Goal: Information Seeking & Learning: Find contact information

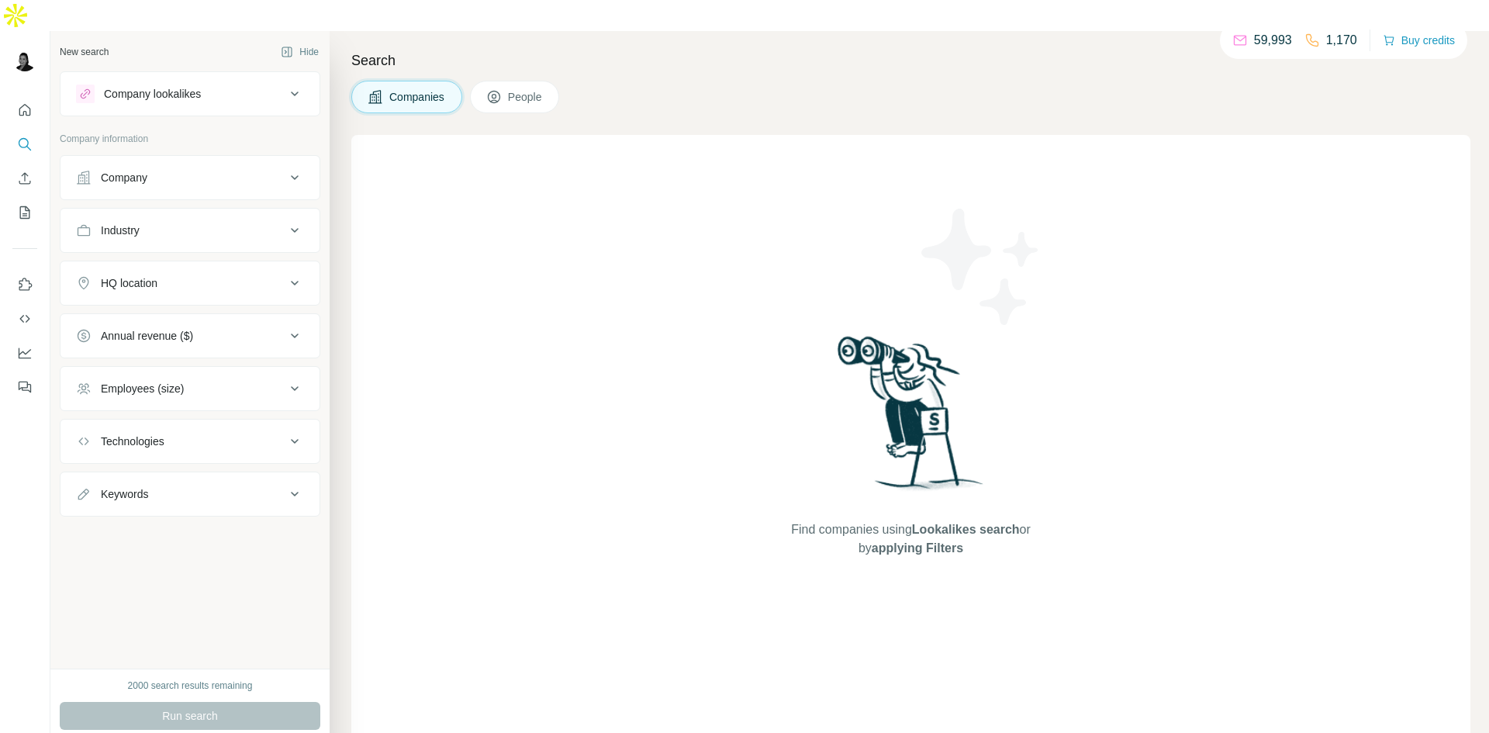
click at [295, 281] on icon at bounding box center [295, 283] width 8 height 5
click at [258, 308] on input "text" at bounding box center [190, 322] width 228 height 28
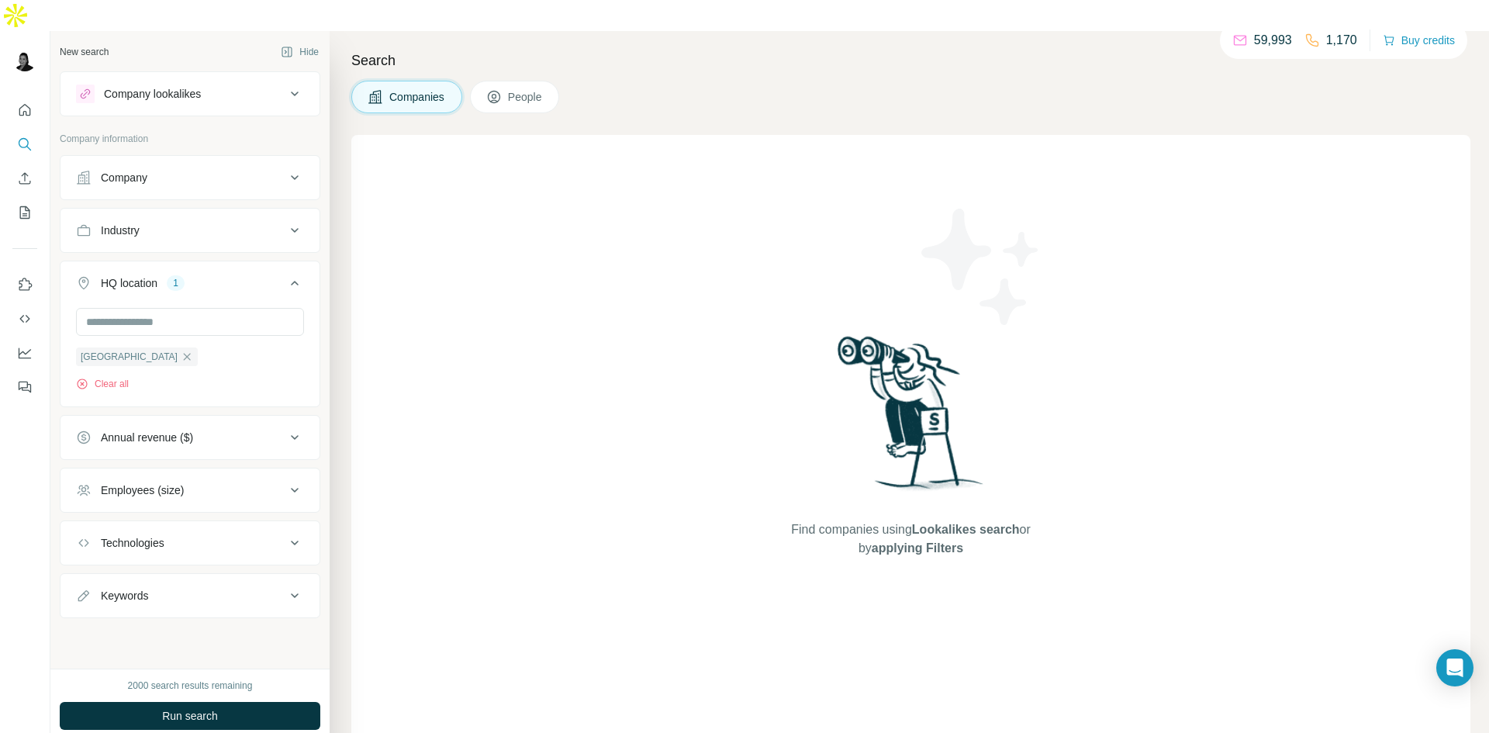
click at [323, 348] on div "New search Hide Company lookalikes Company information Company Industry HQ loca…" at bounding box center [189, 350] width 279 height 638
click at [233, 212] on button "Industry" at bounding box center [190, 230] width 259 height 37
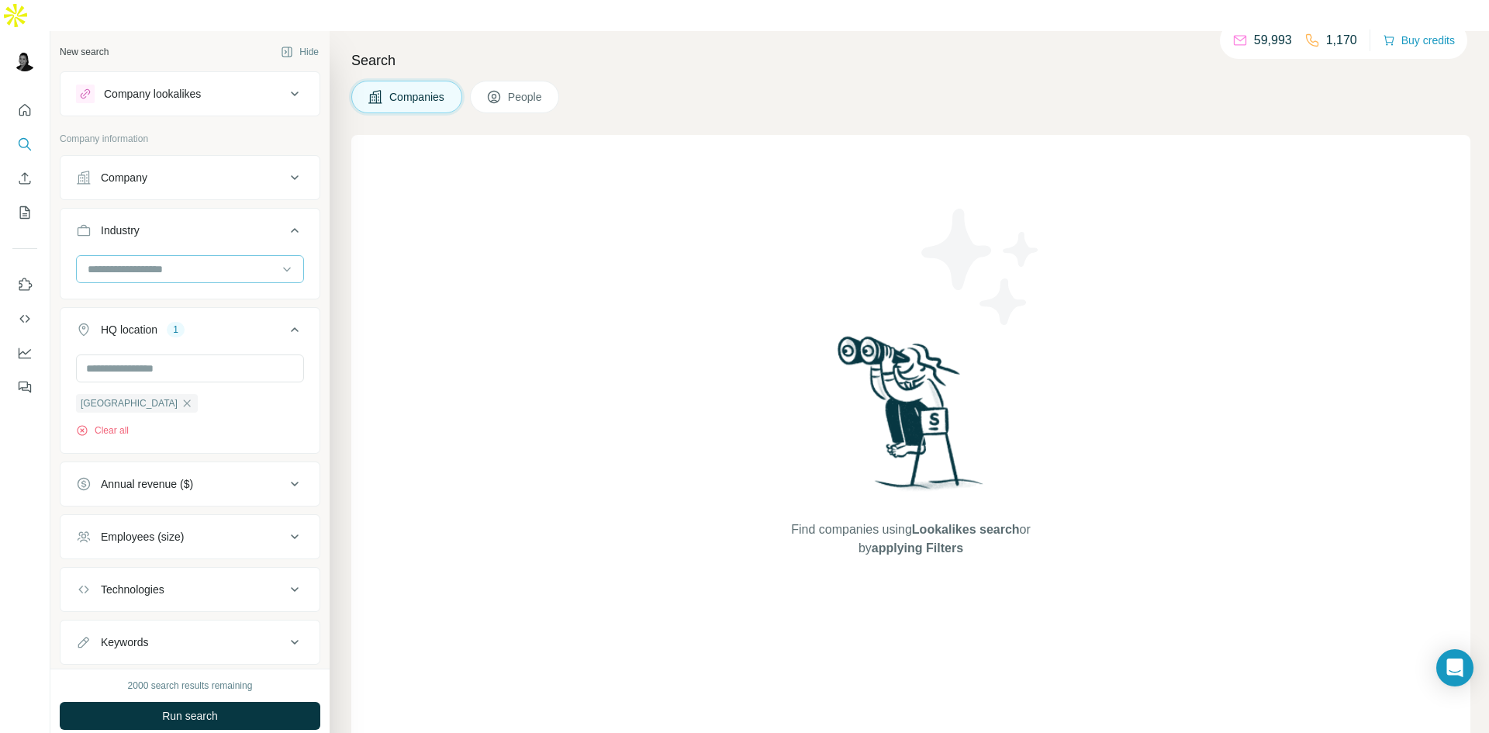
click at [226, 261] on input at bounding box center [182, 269] width 192 height 17
click at [199, 305] on div "Agriculture" at bounding box center [184, 298] width 190 height 16
click at [285, 168] on icon at bounding box center [294, 177] width 19 height 19
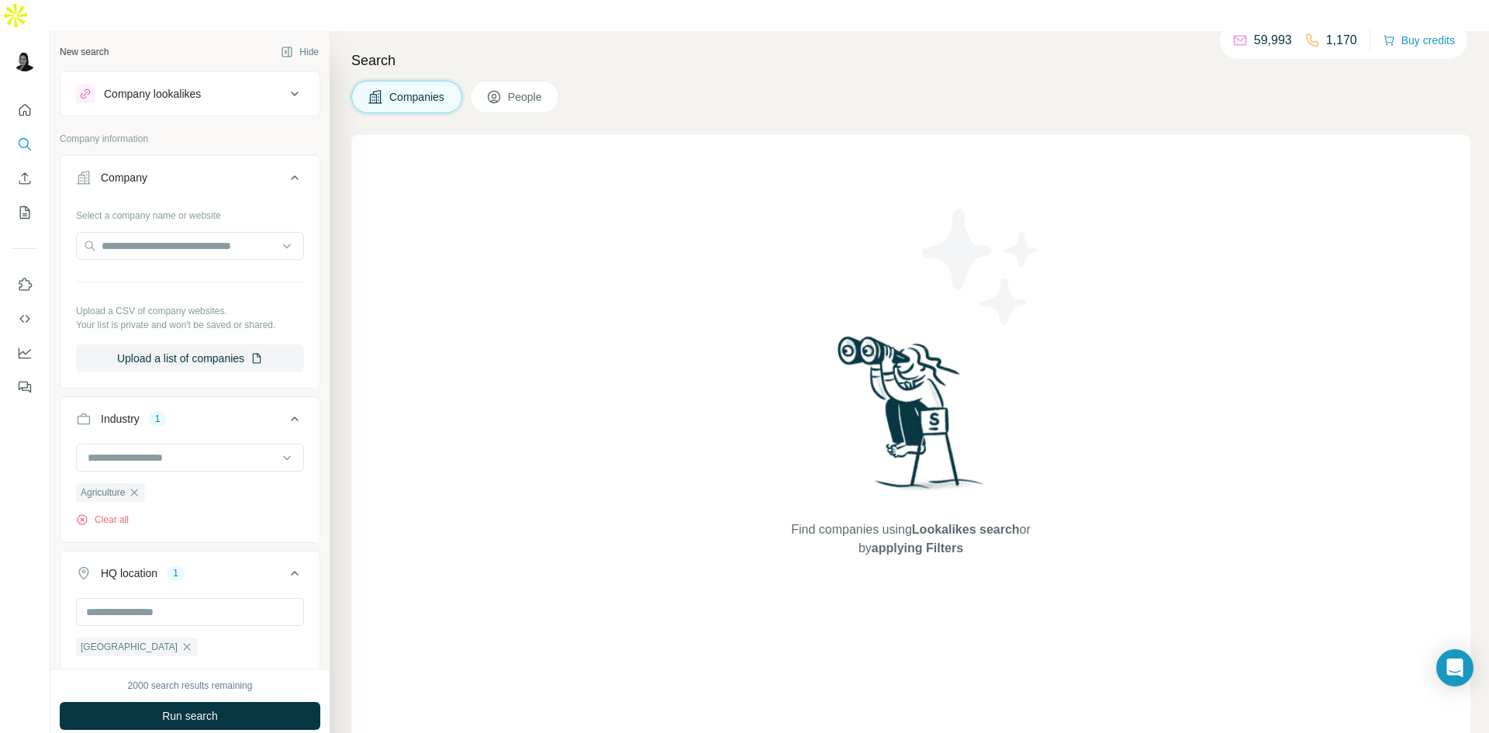
click at [291, 175] on icon at bounding box center [295, 177] width 8 height 5
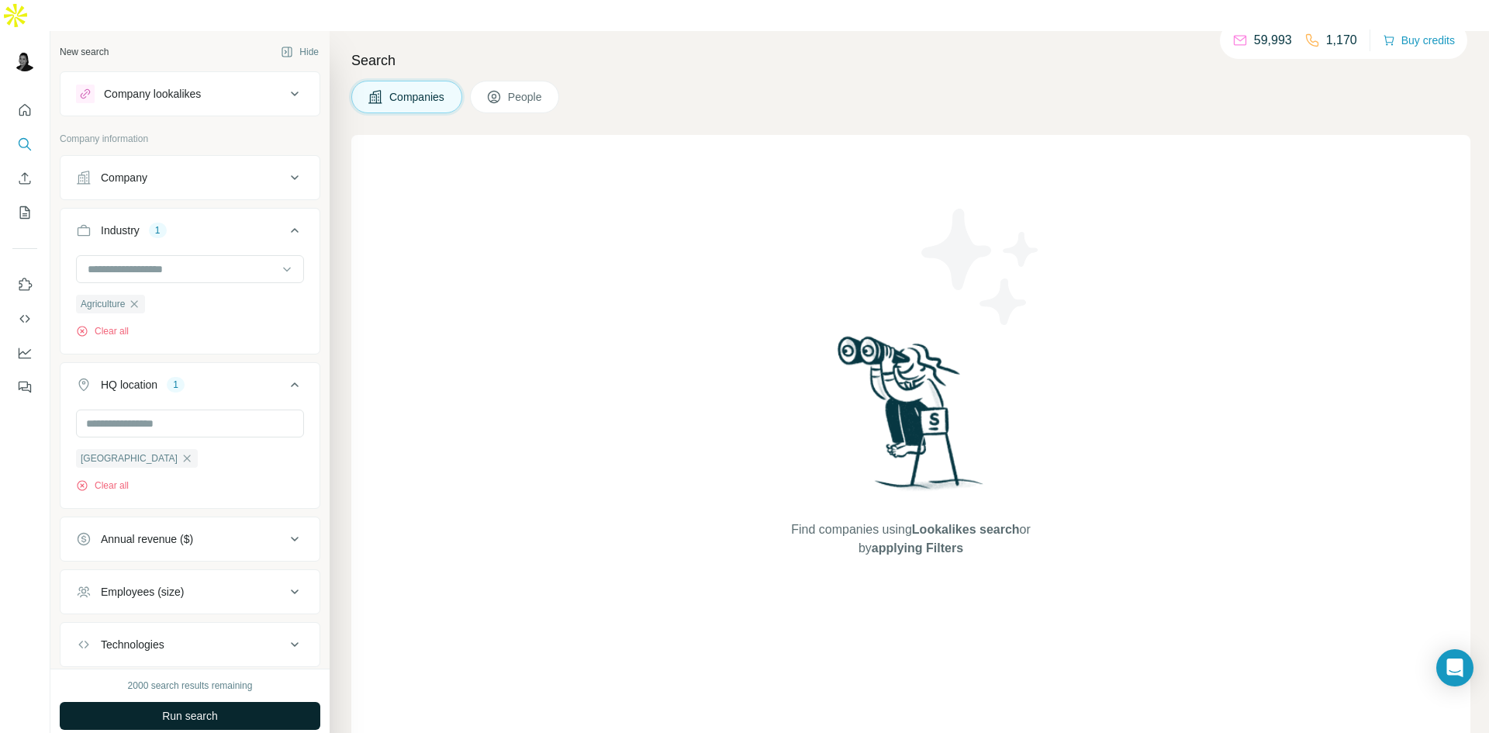
click at [265, 702] on button "Run search" at bounding box center [190, 716] width 261 height 28
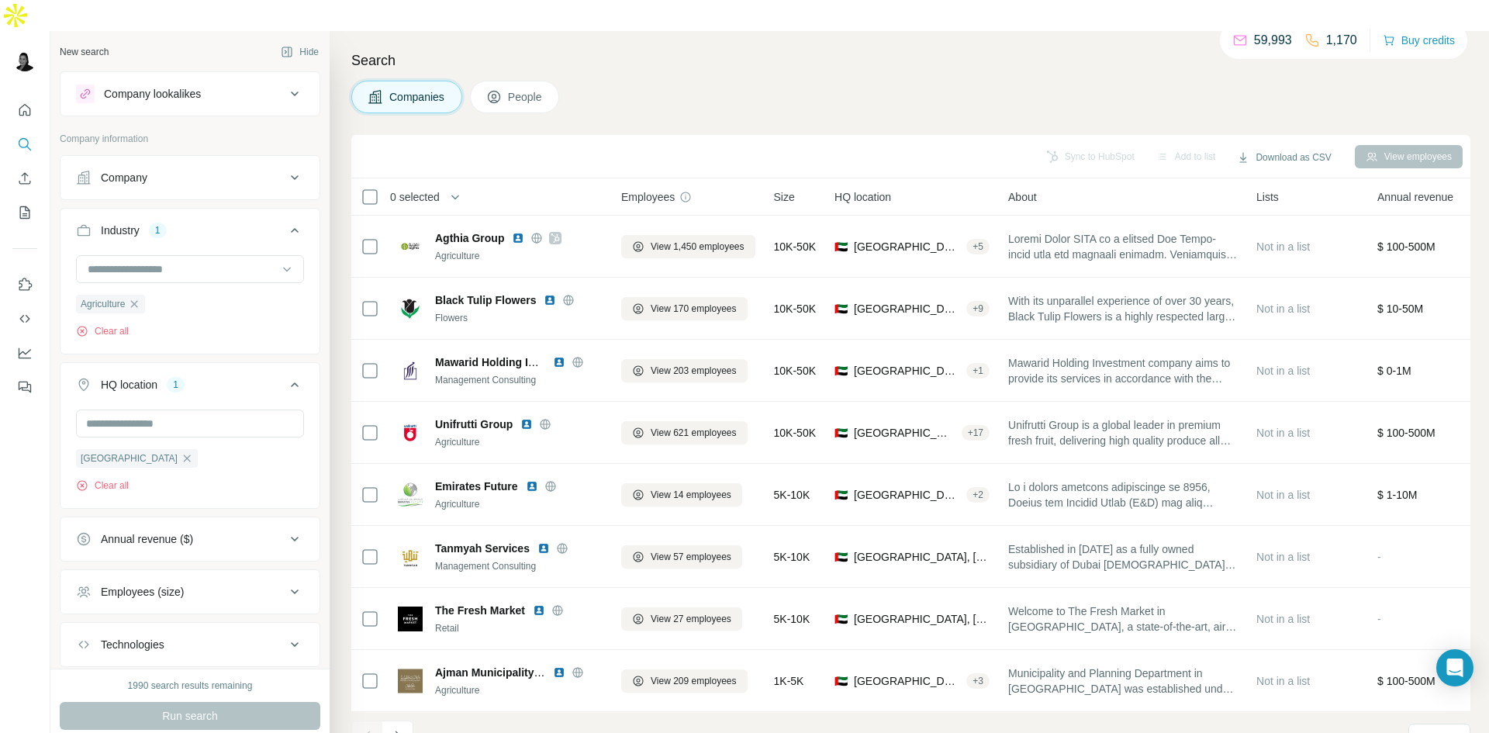
click at [244, 170] on div "Company" at bounding box center [180, 178] width 209 height 16
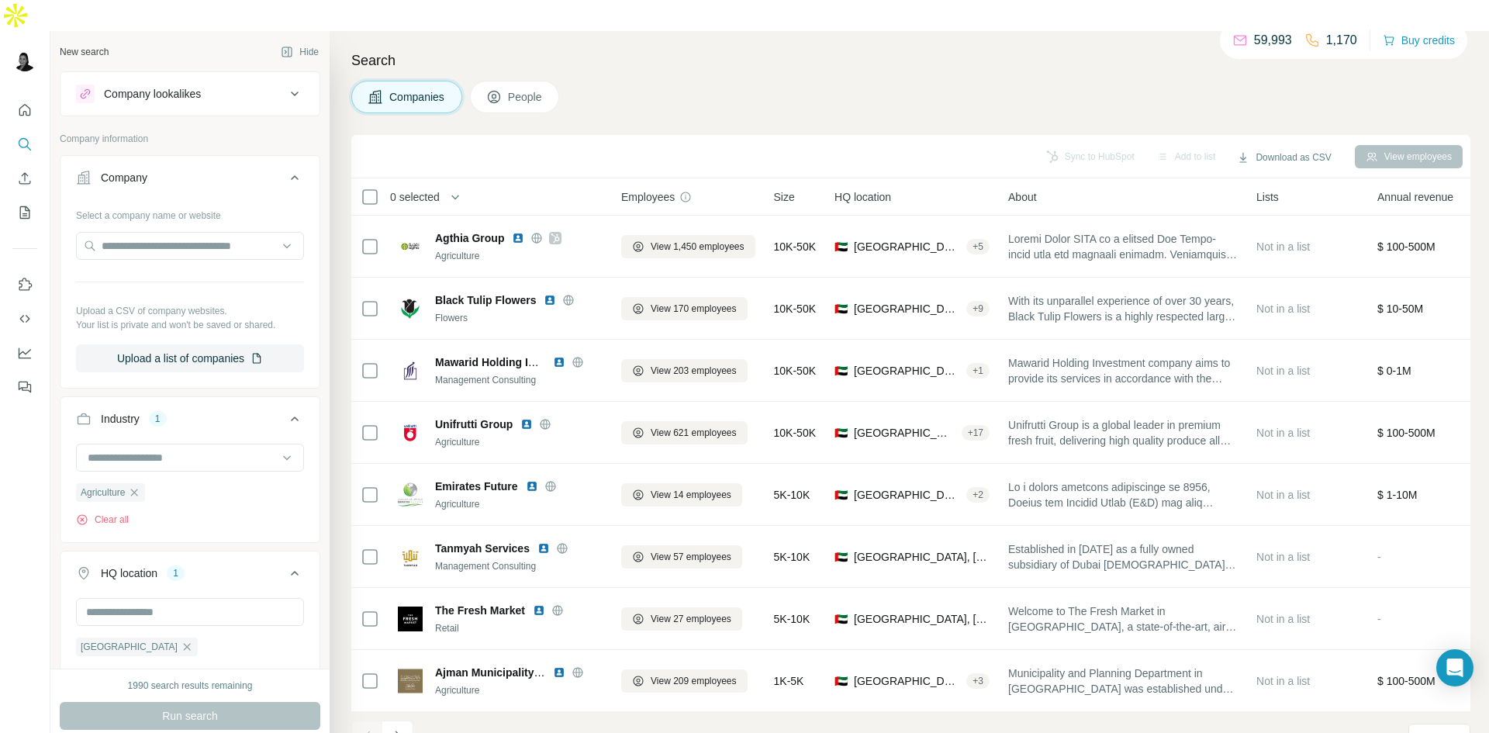
click at [285, 168] on icon at bounding box center [294, 177] width 19 height 19
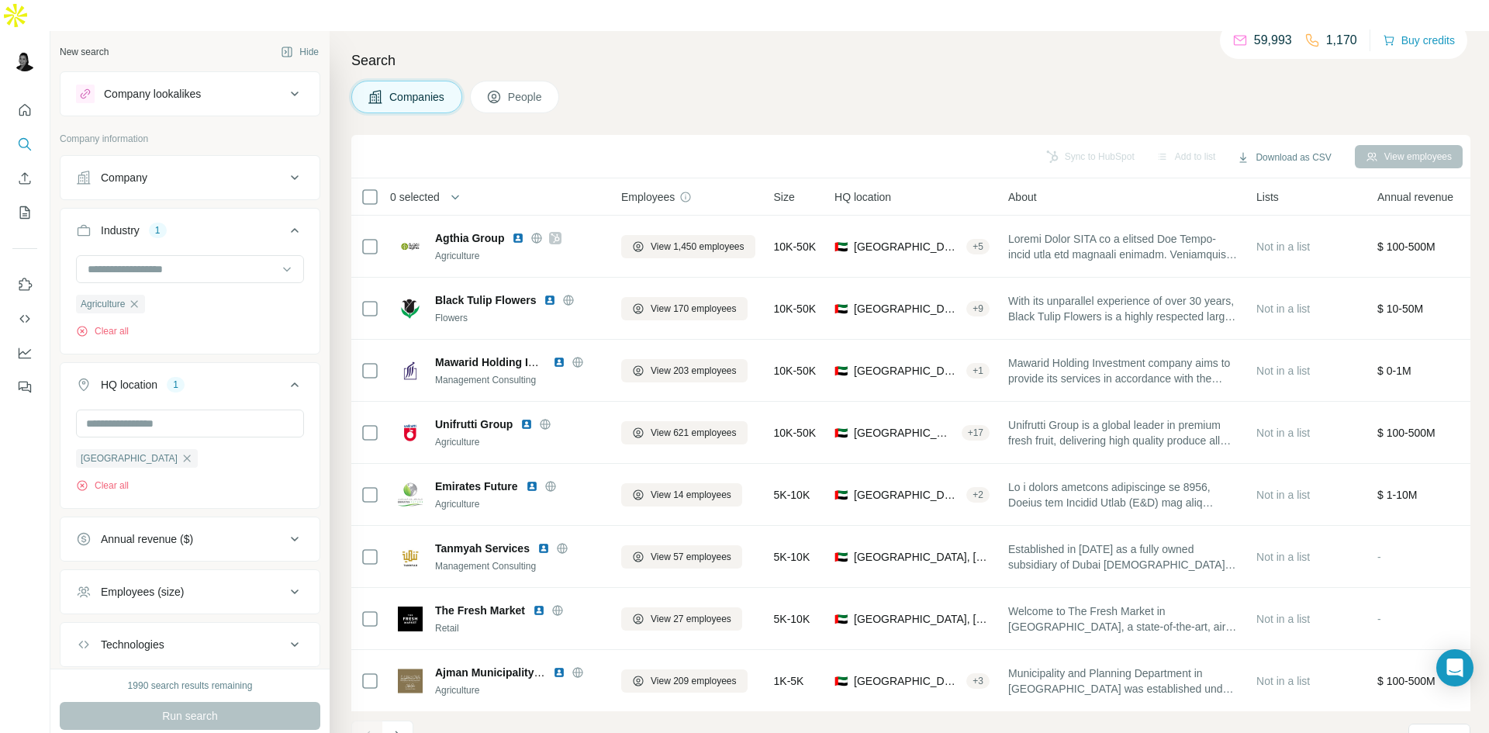
click at [285, 375] on icon at bounding box center [294, 384] width 19 height 19
click at [292, 221] on icon at bounding box center [294, 230] width 19 height 19
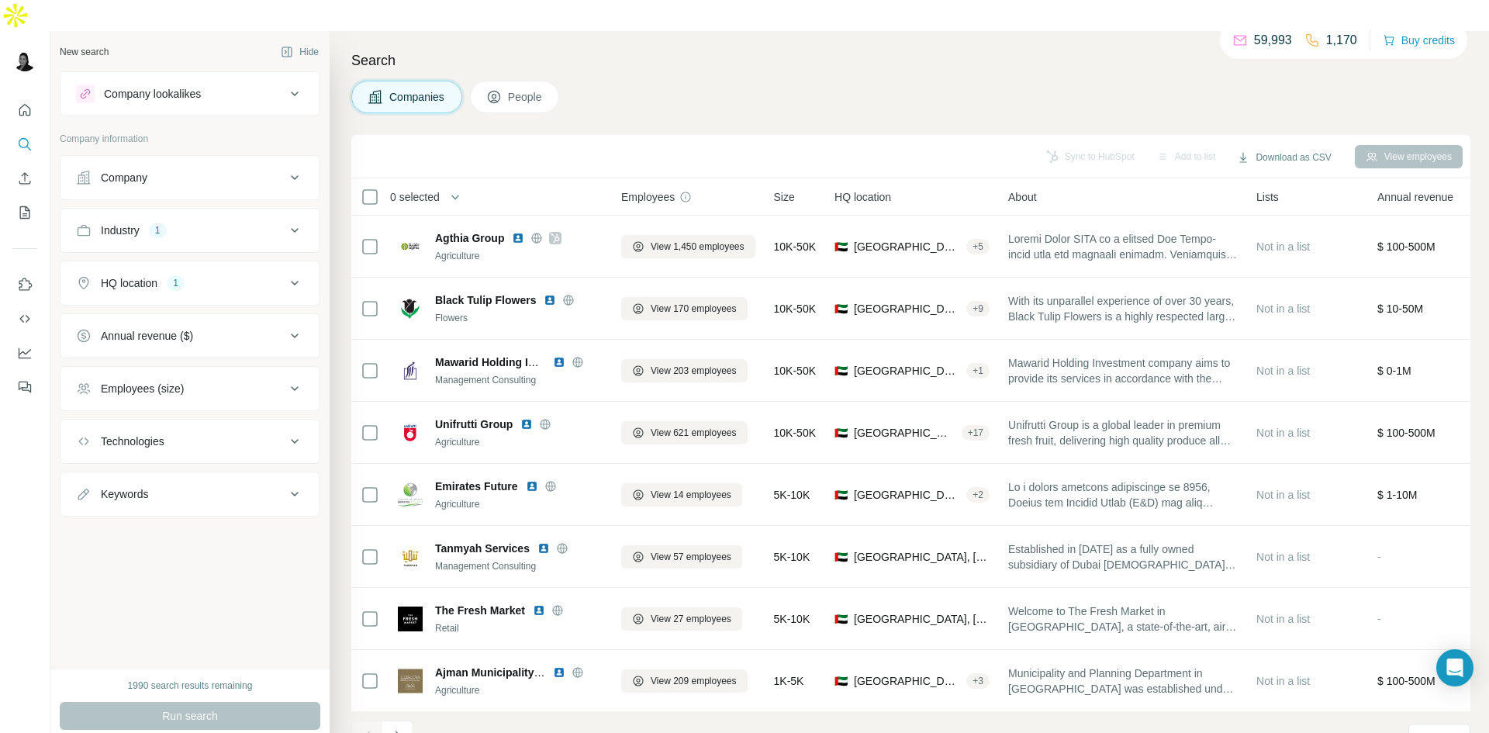
click at [532, 89] on span "People" at bounding box center [526, 97] width 36 height 16
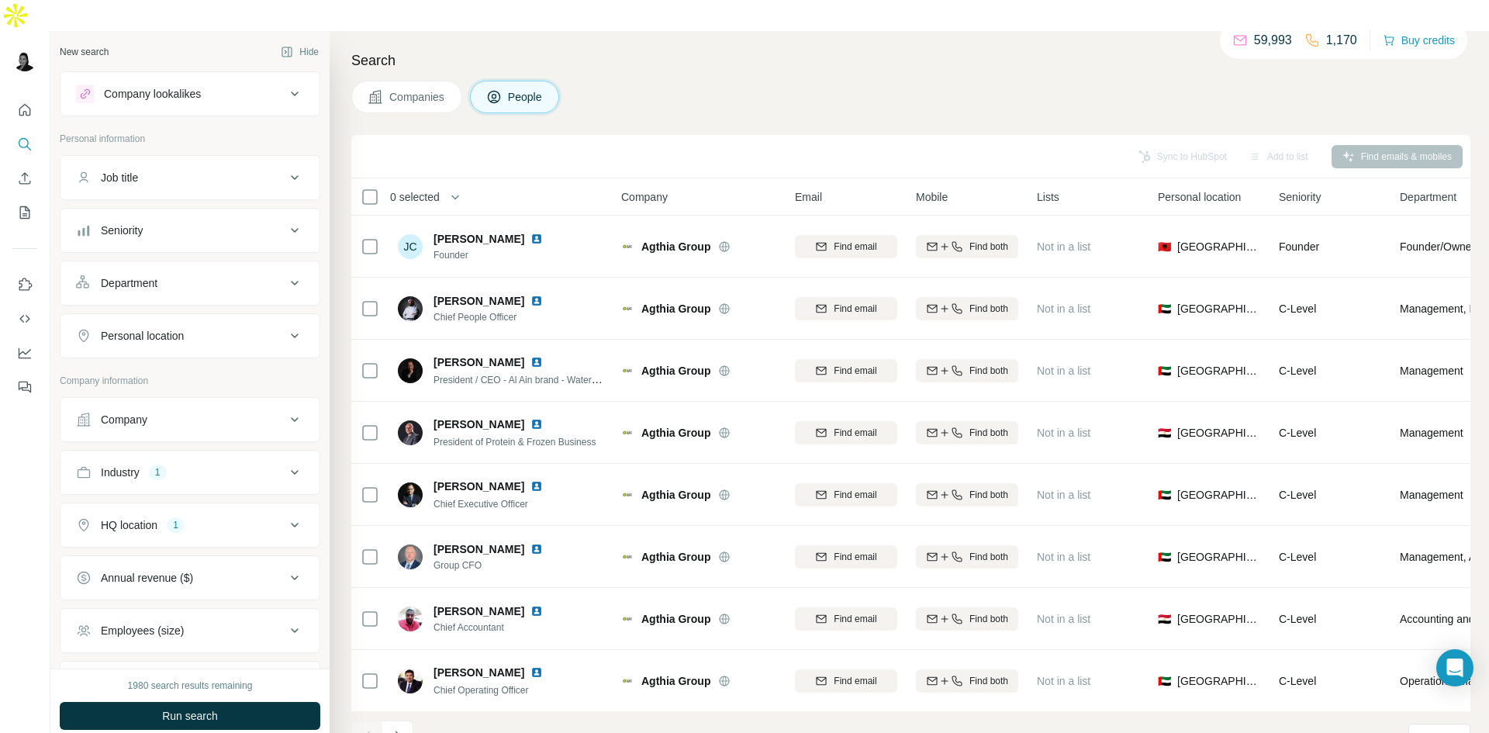
click at [273, 275] on div "Department" at bounding box center [180, 283] width 209 height 16
click at [228, 313] on input at bounding box center [182, 321] width 192 height 17
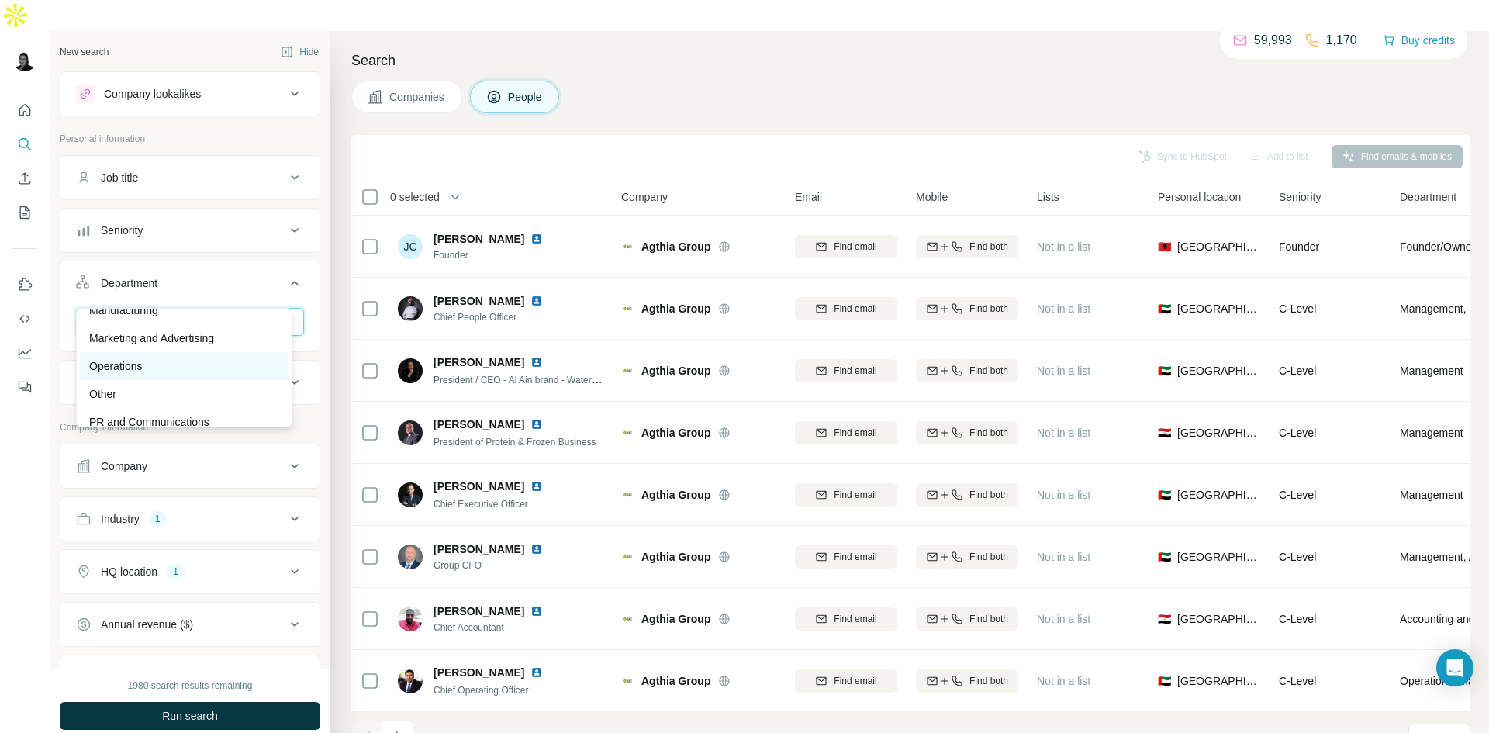
scroll to position [388, 0]
click at [206, 387] on p "PR and Communications" at bounding box center [149, 385] width 120 height 16
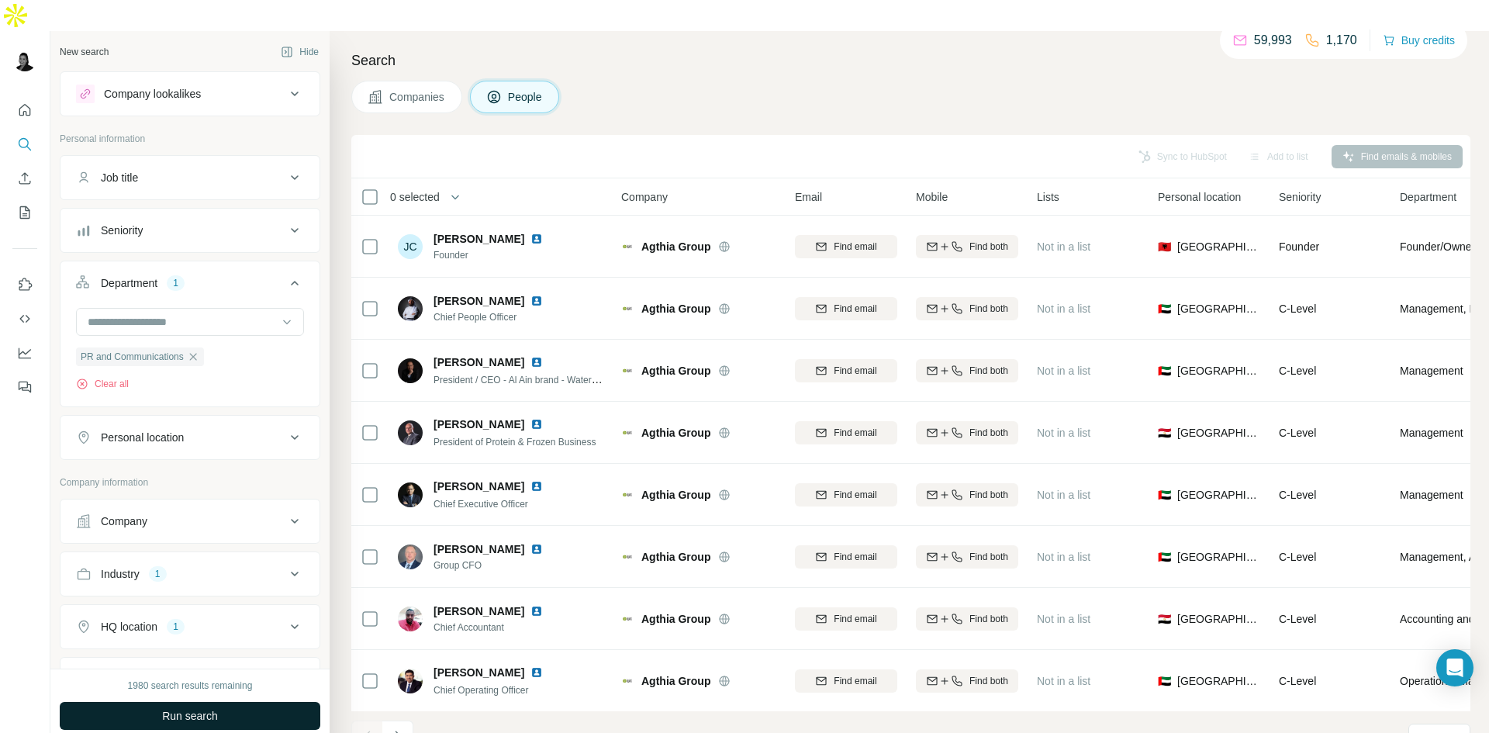
click at [256, 702] on button "Run search" at bounding box center [190, 716] width 261 height 28
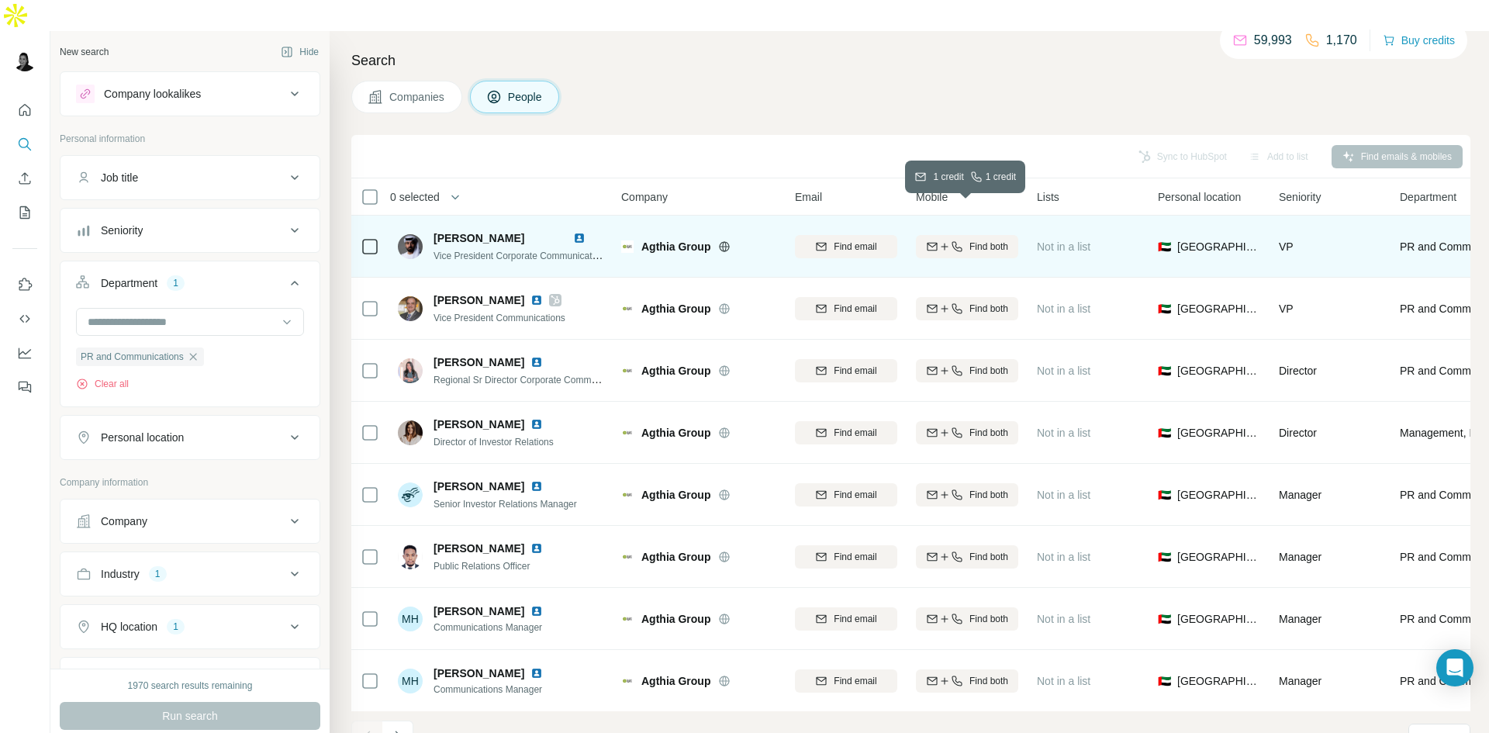
click at [988, 240] on span "Find both" at bounding box center [989, 247] width 39 height 14
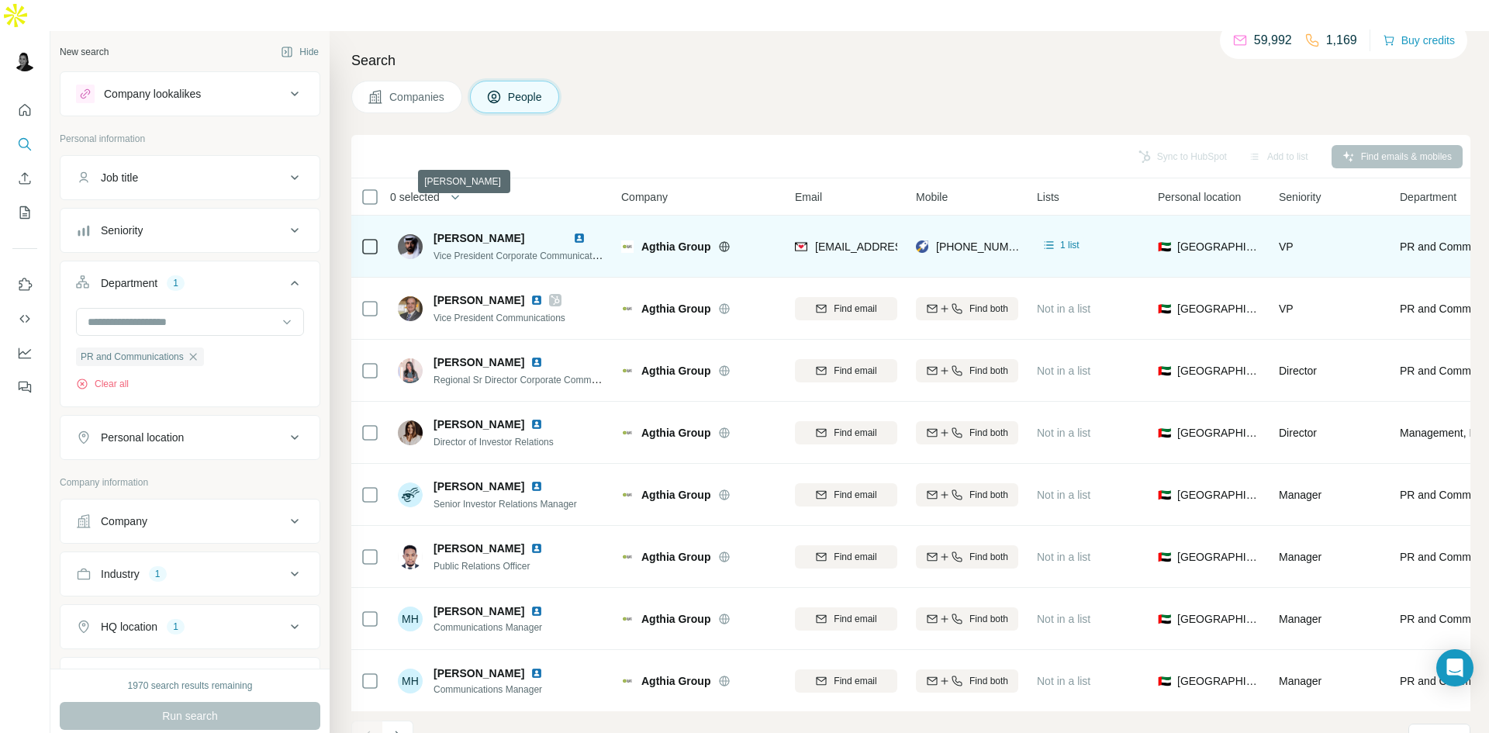
click at [496, 232] on span "[PERSON_NAME]" at bounding box center [479, 238] width 91 height 12
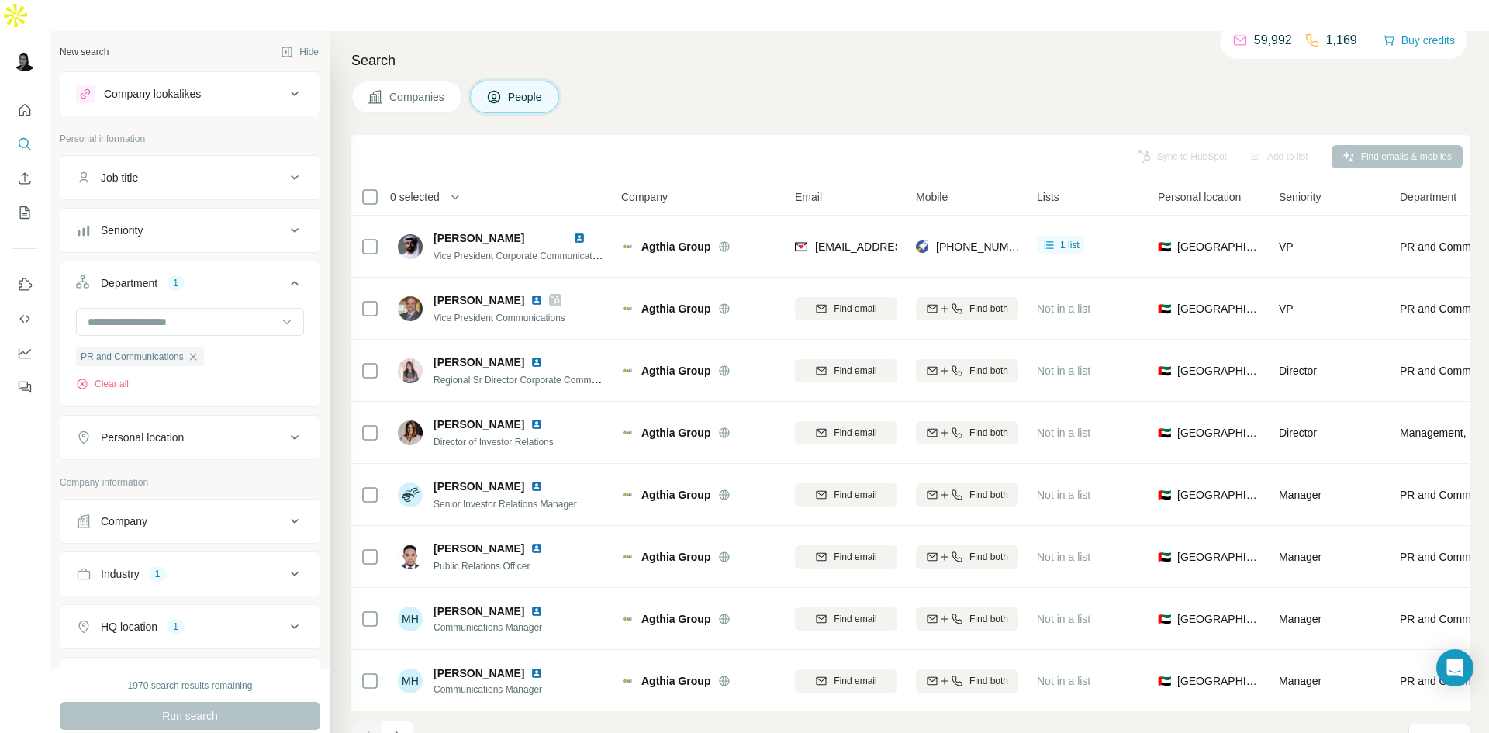
click at [1196, 143] on div "Sync to HubSpot Add to list Find emails & mobiles" at bounding box center [911, 156] width 1104 height 27
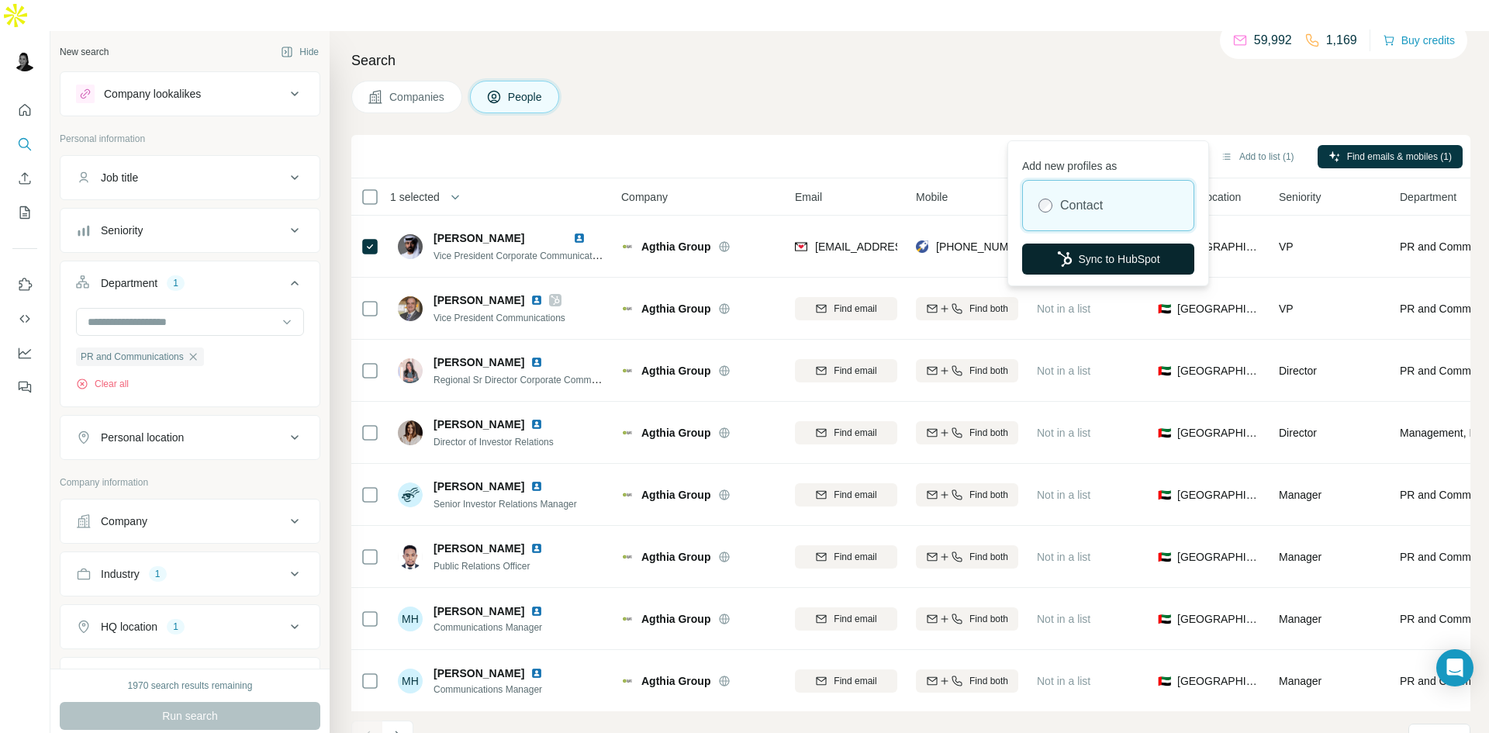
click at [1143, 258] on button "Sync to HubSpot" at bounding box center [1108, 259] width 172 height 31
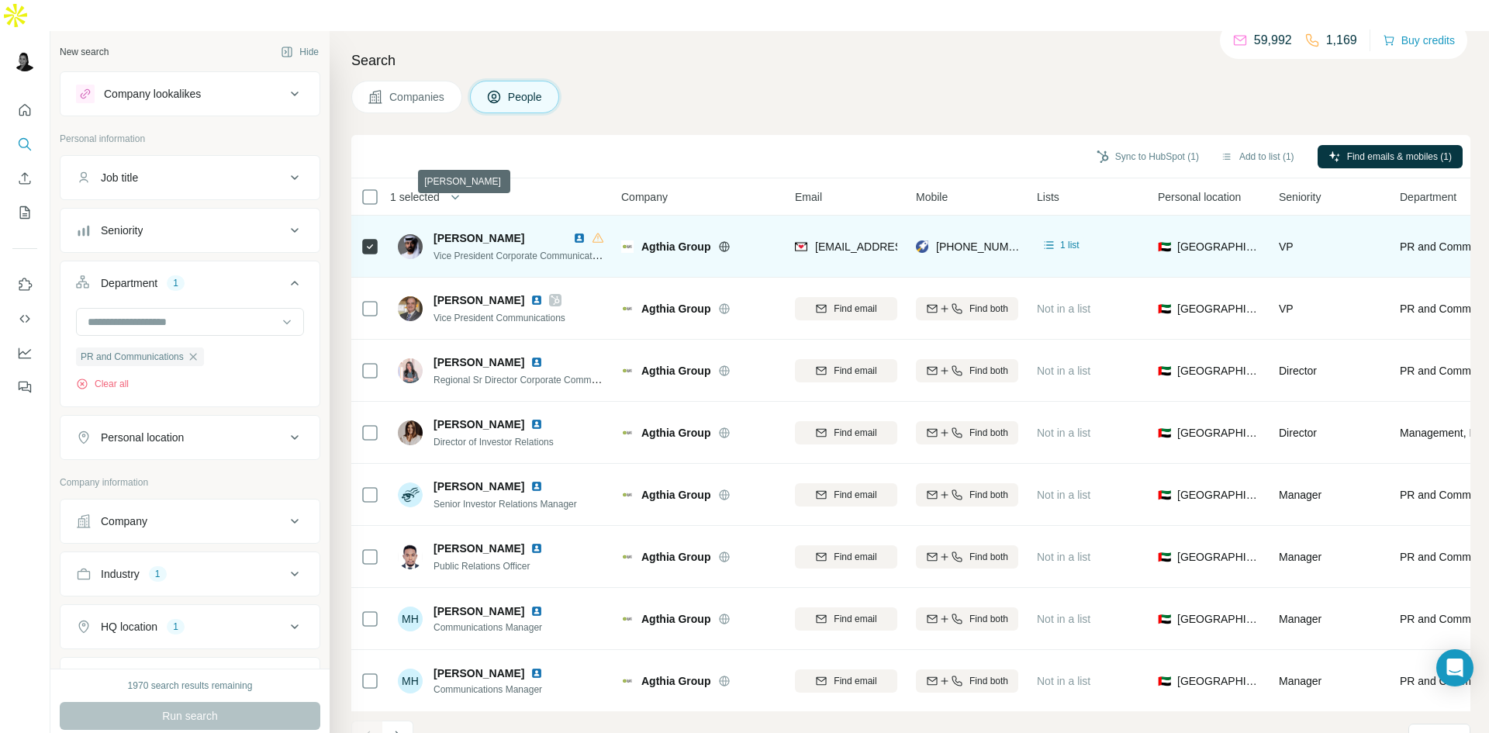
drag, startPoint x: 434, startPoint y: 206, endPoint x: 566, endPoint y: 209, distance: 131.9
click at [524, 232] on span "[PERSON_NAME]" at bounding box center [479, 238] width 91 height 12
copy span "[PERSON_NAME]"
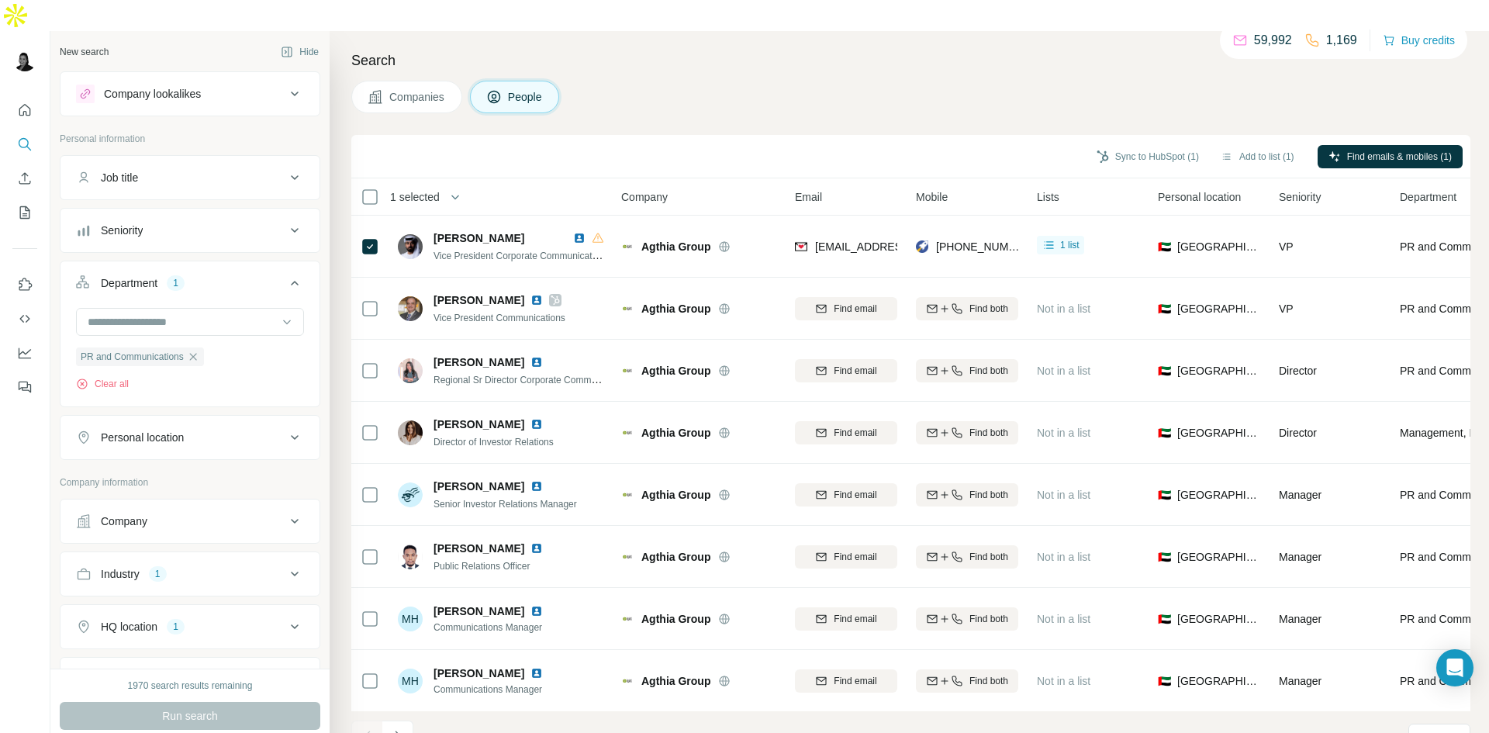
click at [856, 81] on div "Companies People" at bounding box center [910, 97] width 1119 height 33
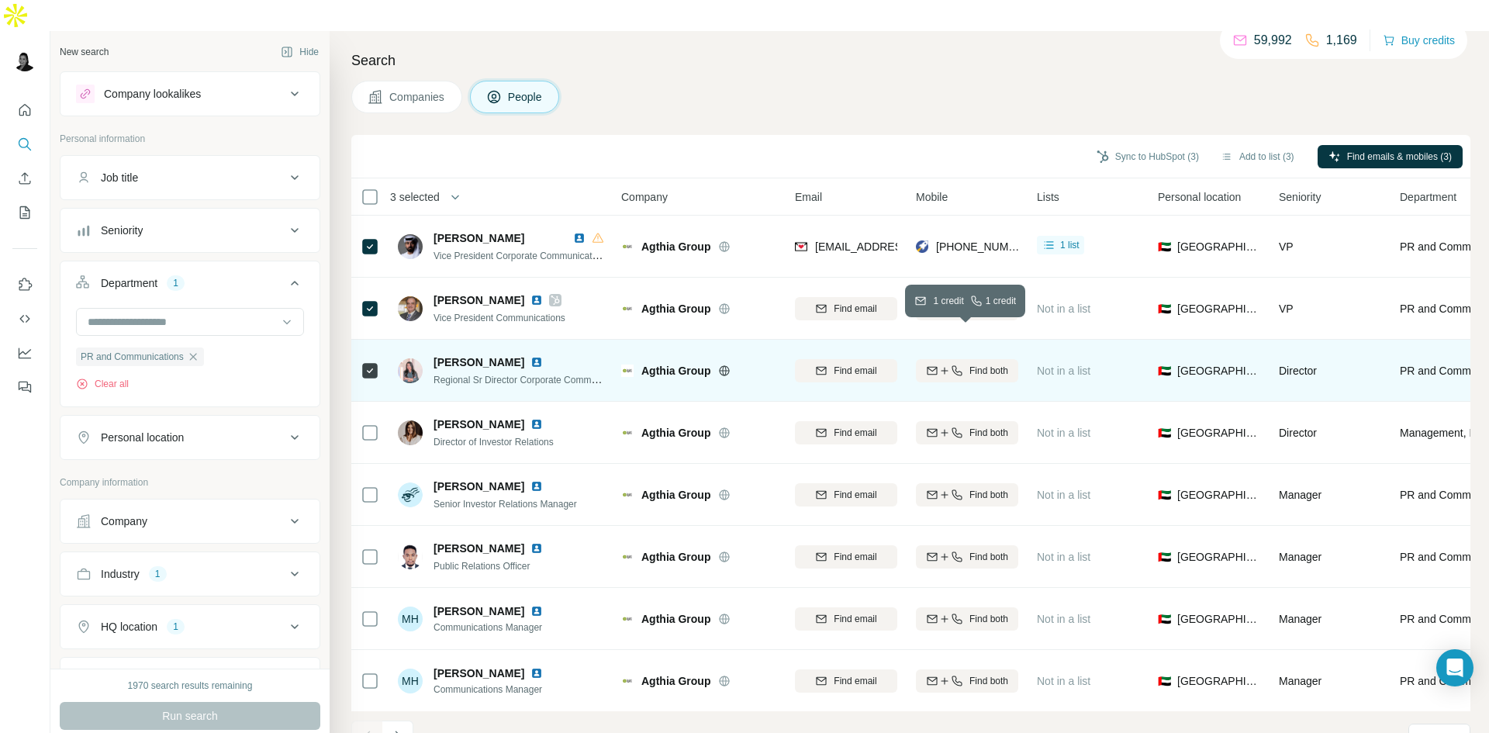
click at [998, 364] on span "Find both" at bounding box center [989, 371] width 39 height 14
click at [541, 356] on img at bounding box center [537, 362] width 12 height 12
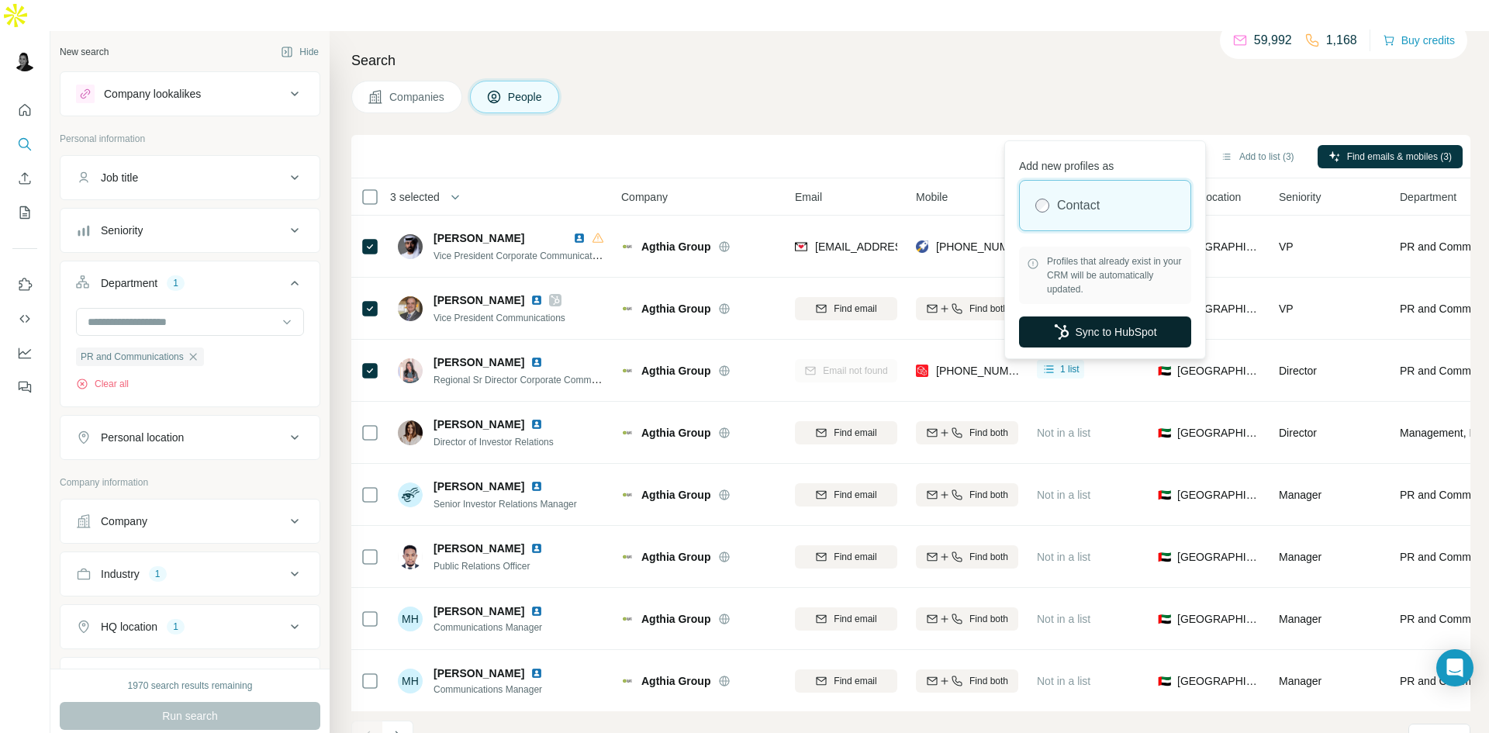
click at [1147, 336] on button "Sync to HubSpot" at bounding box center [1105, 331] width 172 height 31
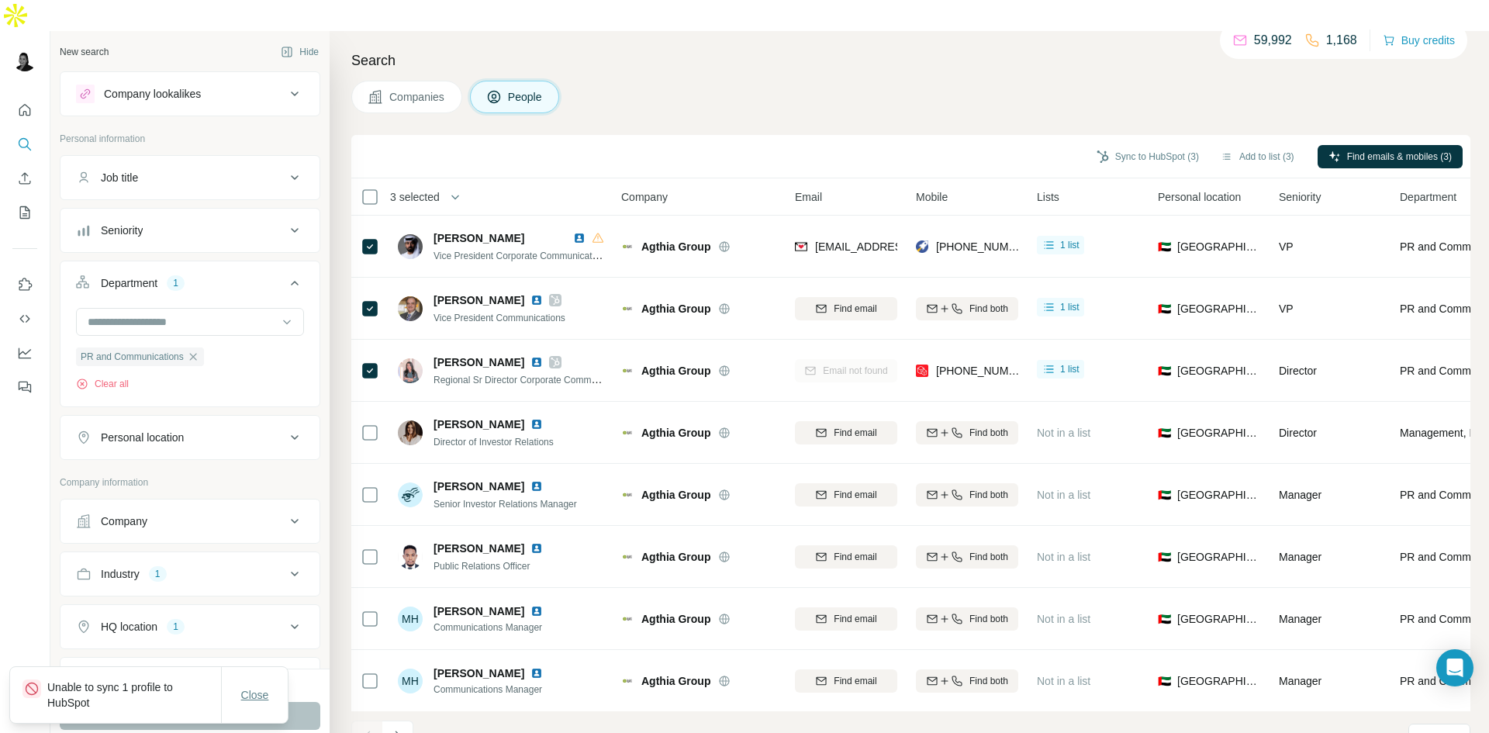
click at [268, 697] on span "Close" at bounding box center [255, 695] width 28 height 16
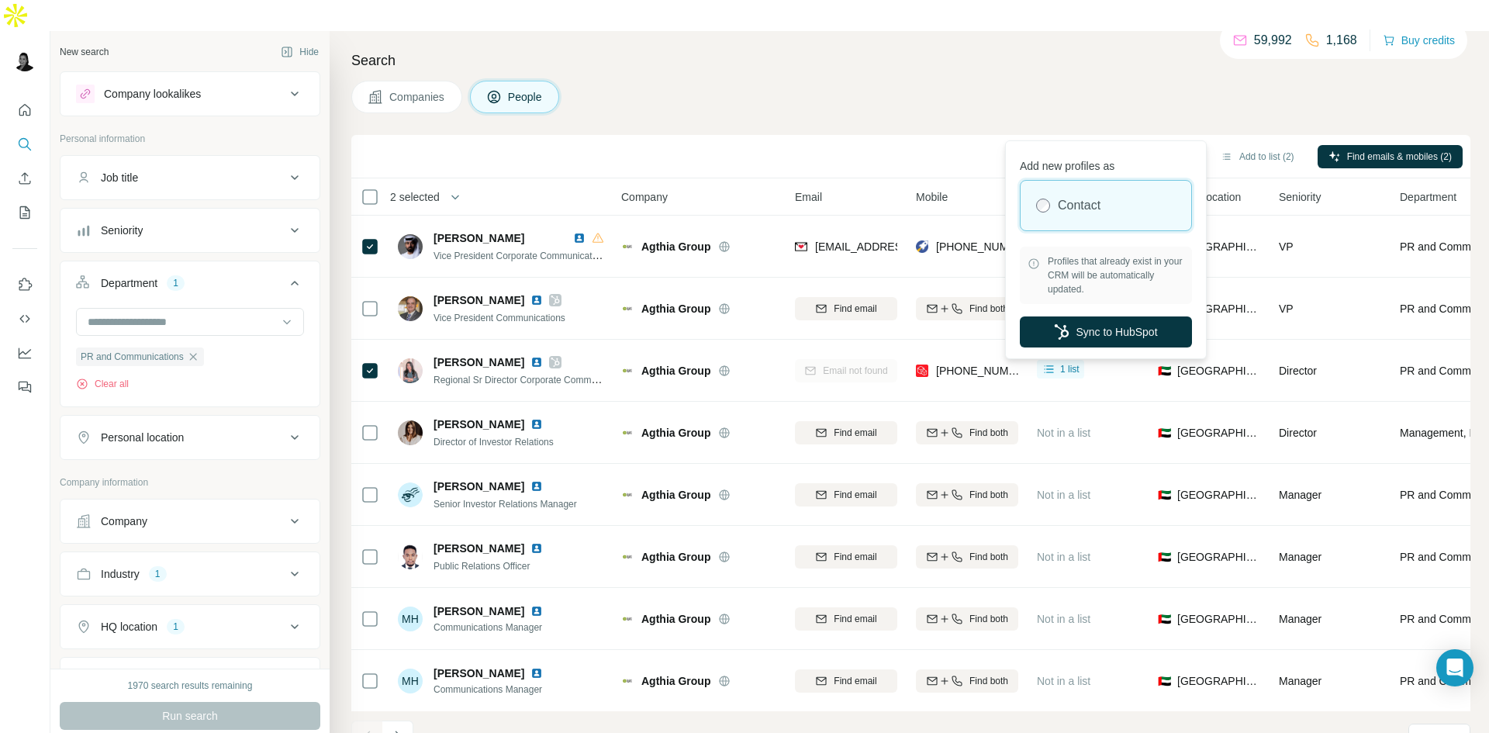
click at [1155, 145] on button "Sync to HubSpot (2)" at bounding box center [1148, 156] width 124 height 23
click at [1018, 81] on div "Companies People" at bounding box center [910, 97] width 1119 height 33
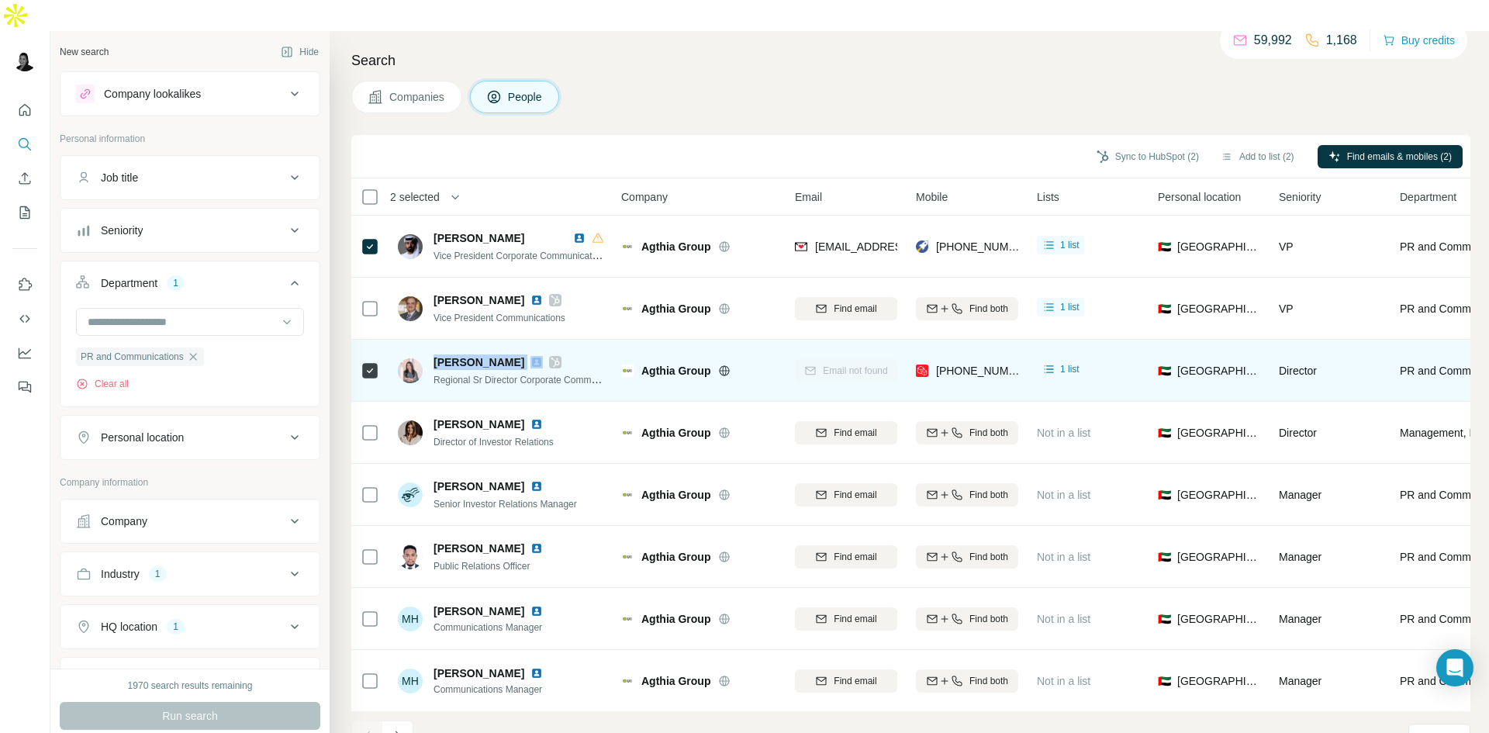
drag, startPoint x: 436, startPoint y: 330, endPoint x: 531, endPoint y: 329, distance: 95.4
click at [531, 355] on div "[PERSON_NAME]" at bounding box center [519, 363] width 171 height 16
copy span "[PERSON_NAME]"
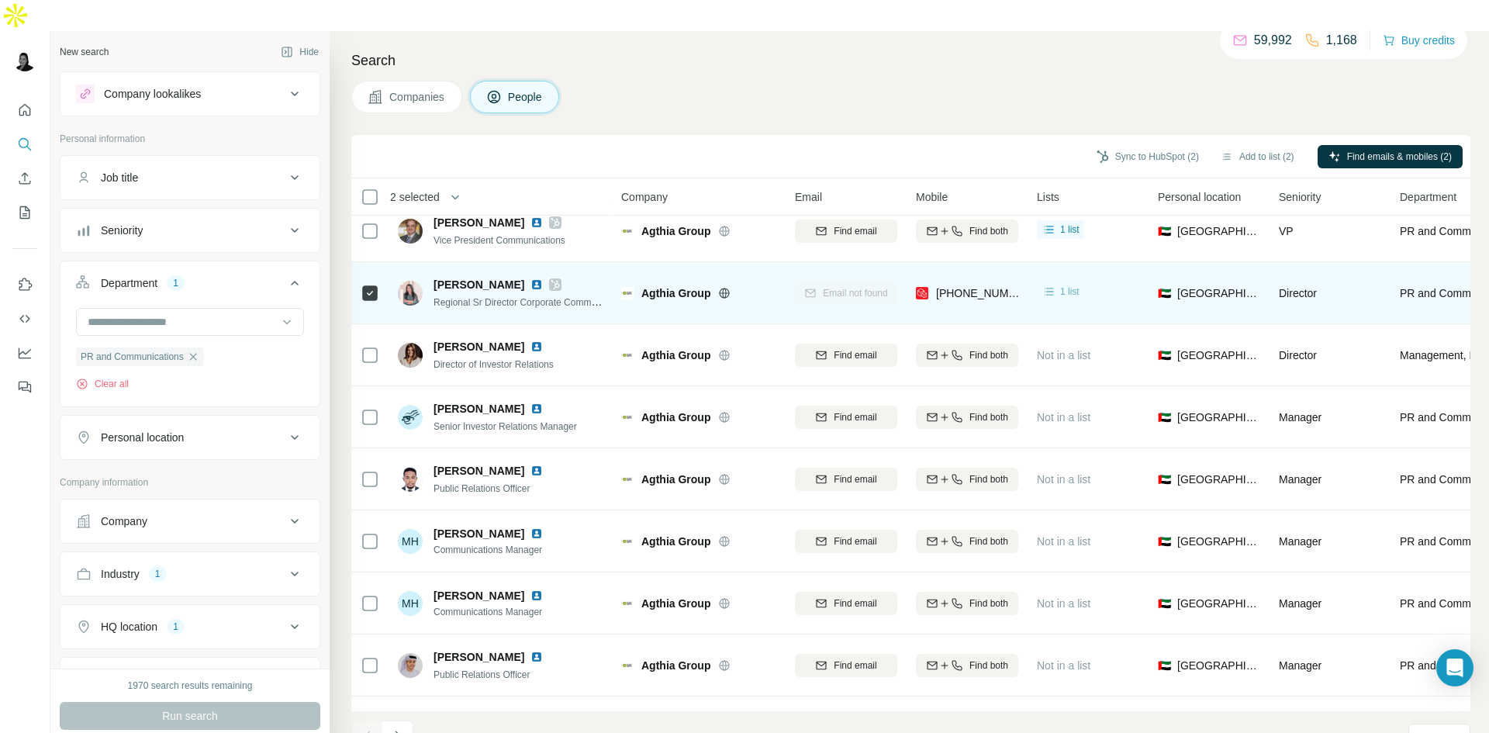
click at [1059, 284] on div "1 list" at bounding box center [1061, 292] width 38 height 16
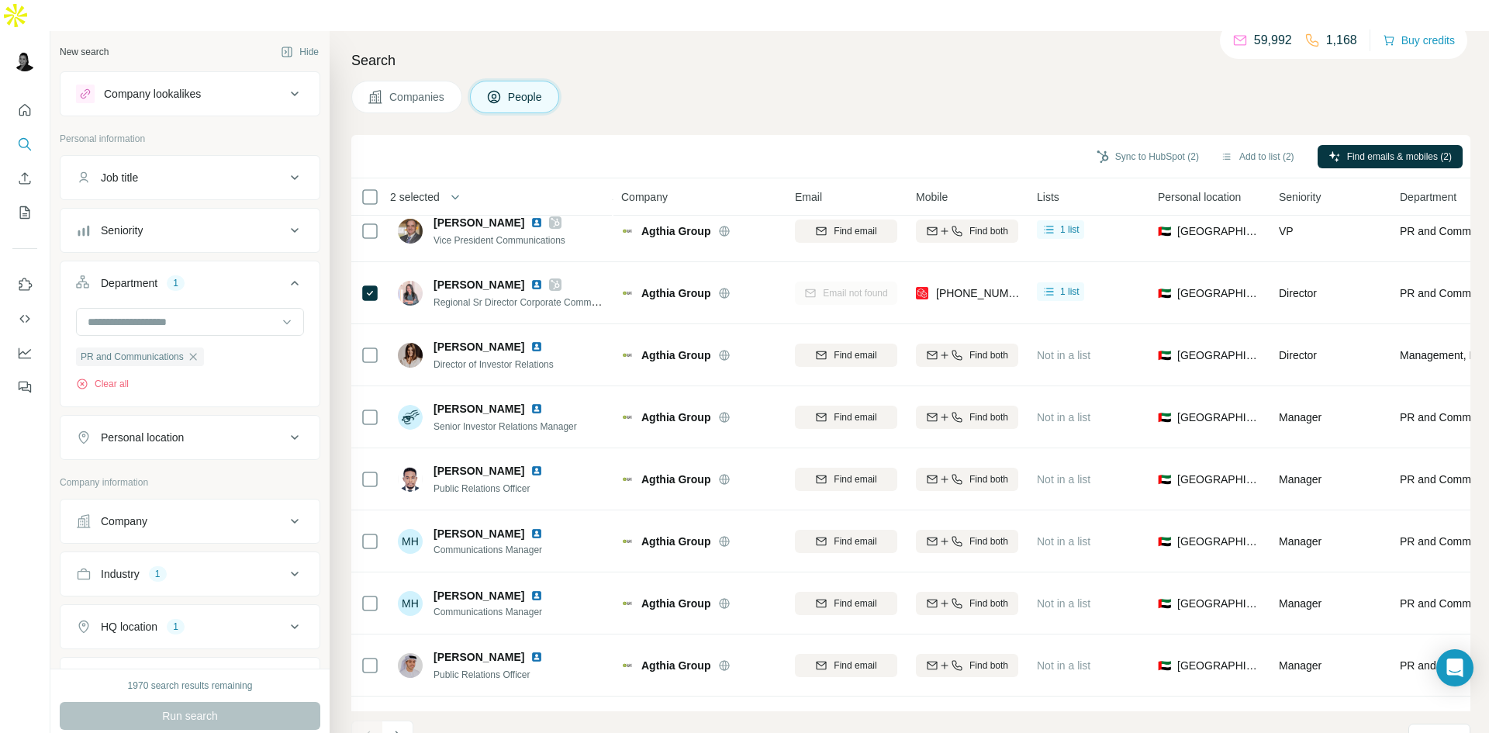
click at [934, 81] on div "Companies People" at bounding box center [910, 97] width 1119 height 33
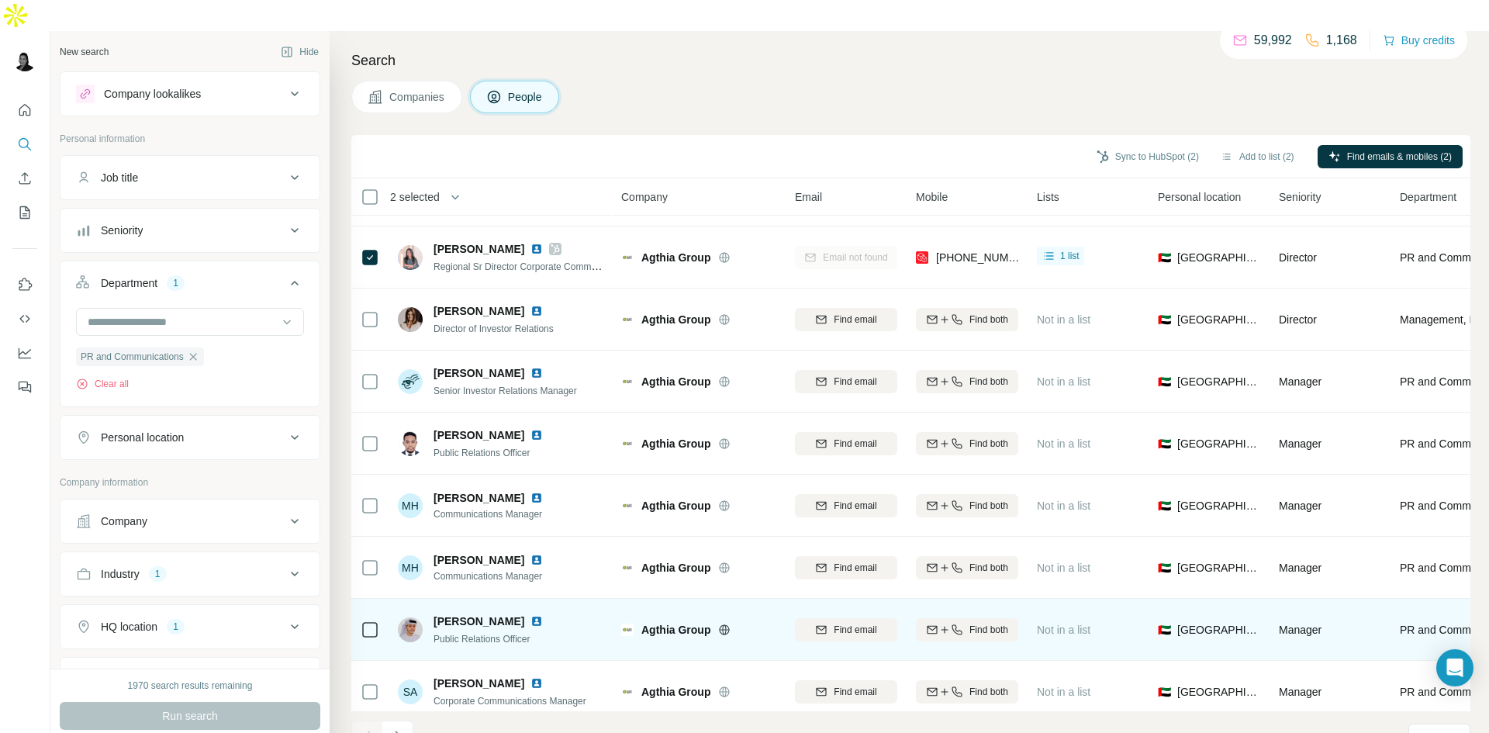
scroll to position [133, 0]
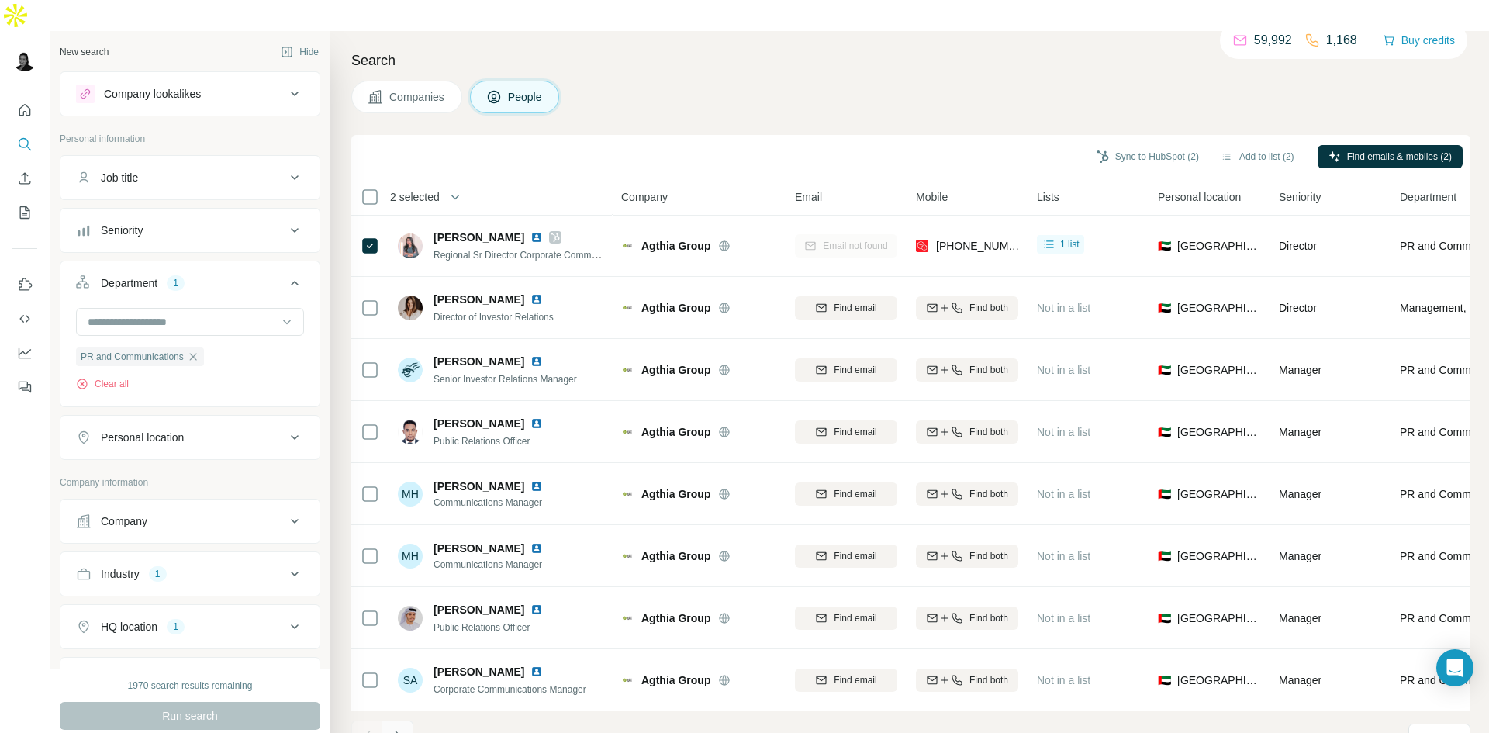
click at [396, 731] on icon "Navigate to next page" at bounding box center [397, 736] width 5 height 10
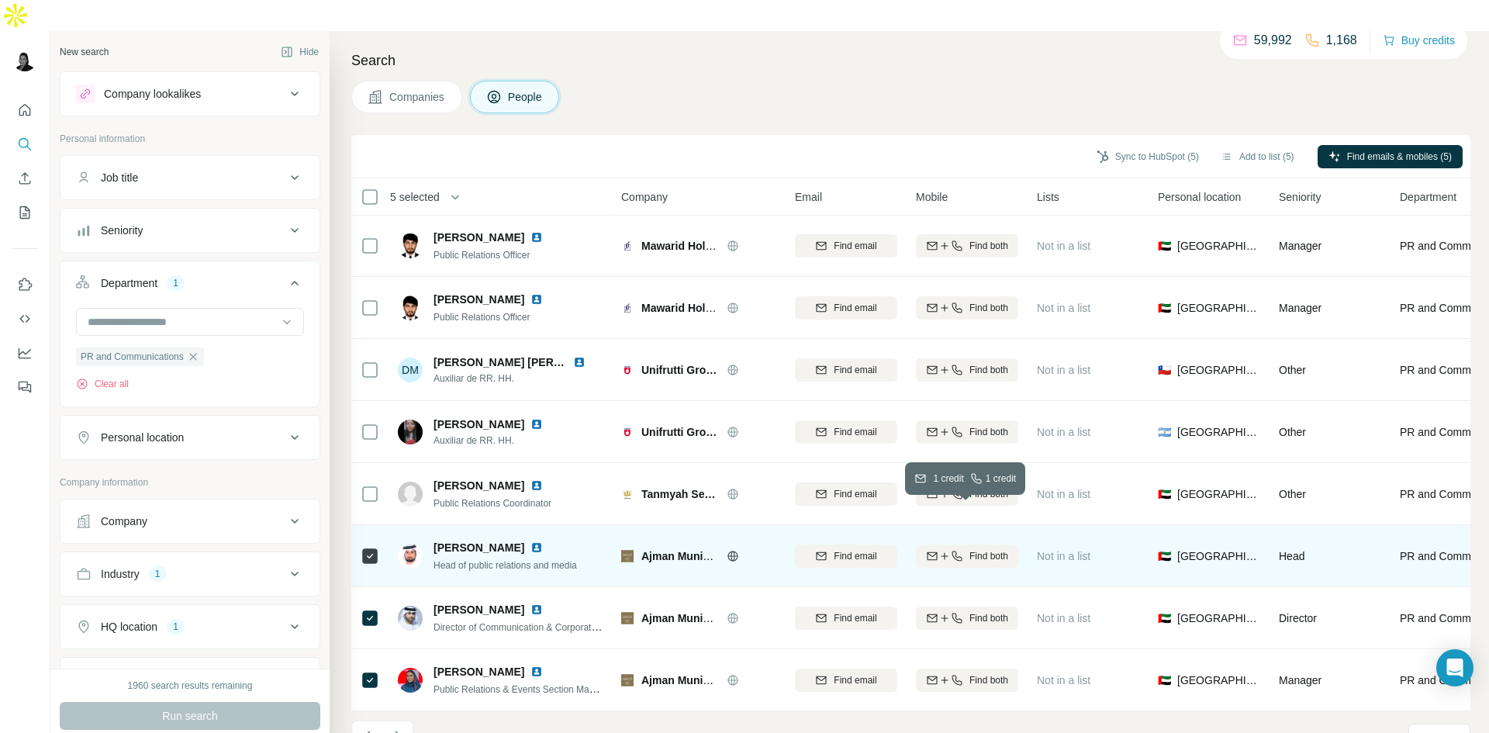
click at [1003, 549] on span "Find both" at bounding box center [989, 556] width 39 height 14
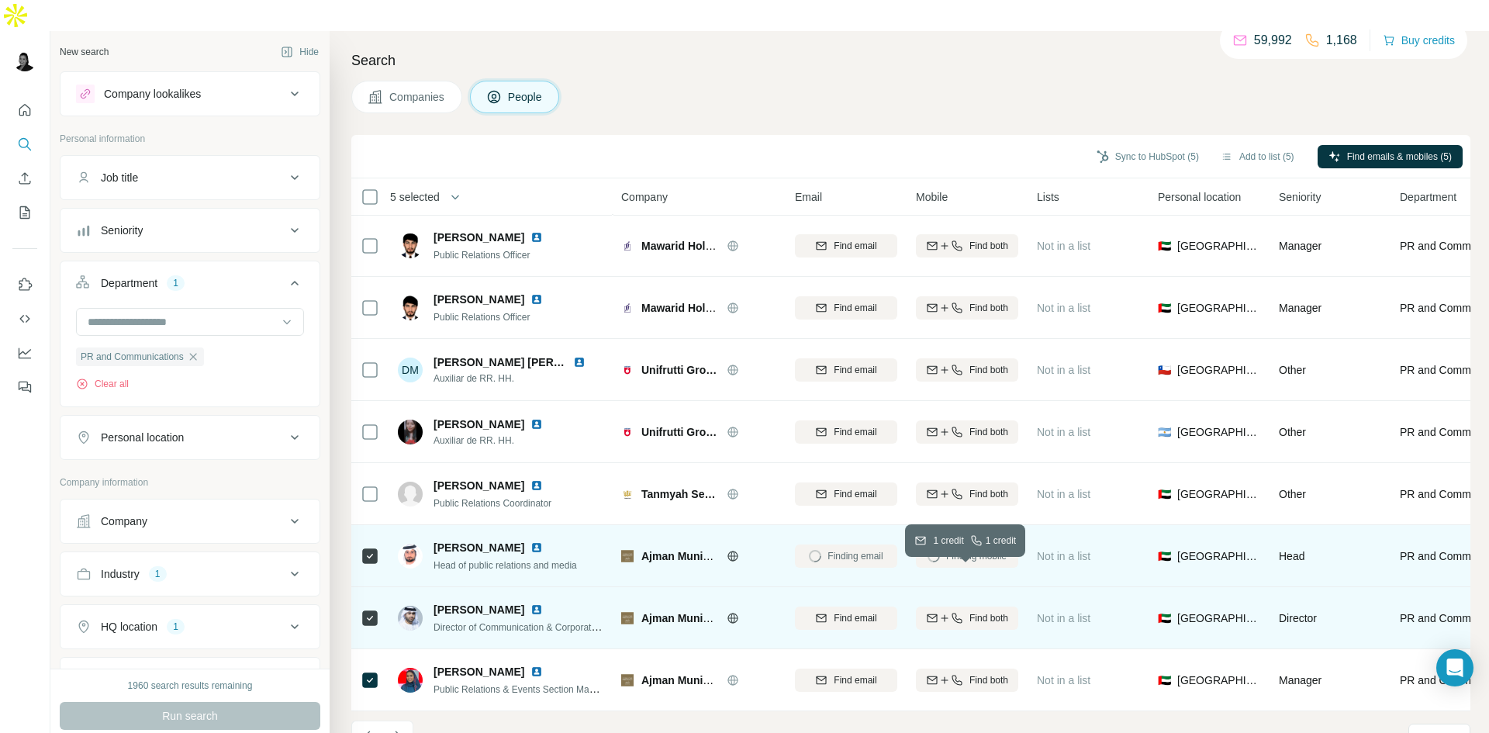
click at [1001, 611] on span "Find both" at bounding box center [989, 618] width 39 height 14
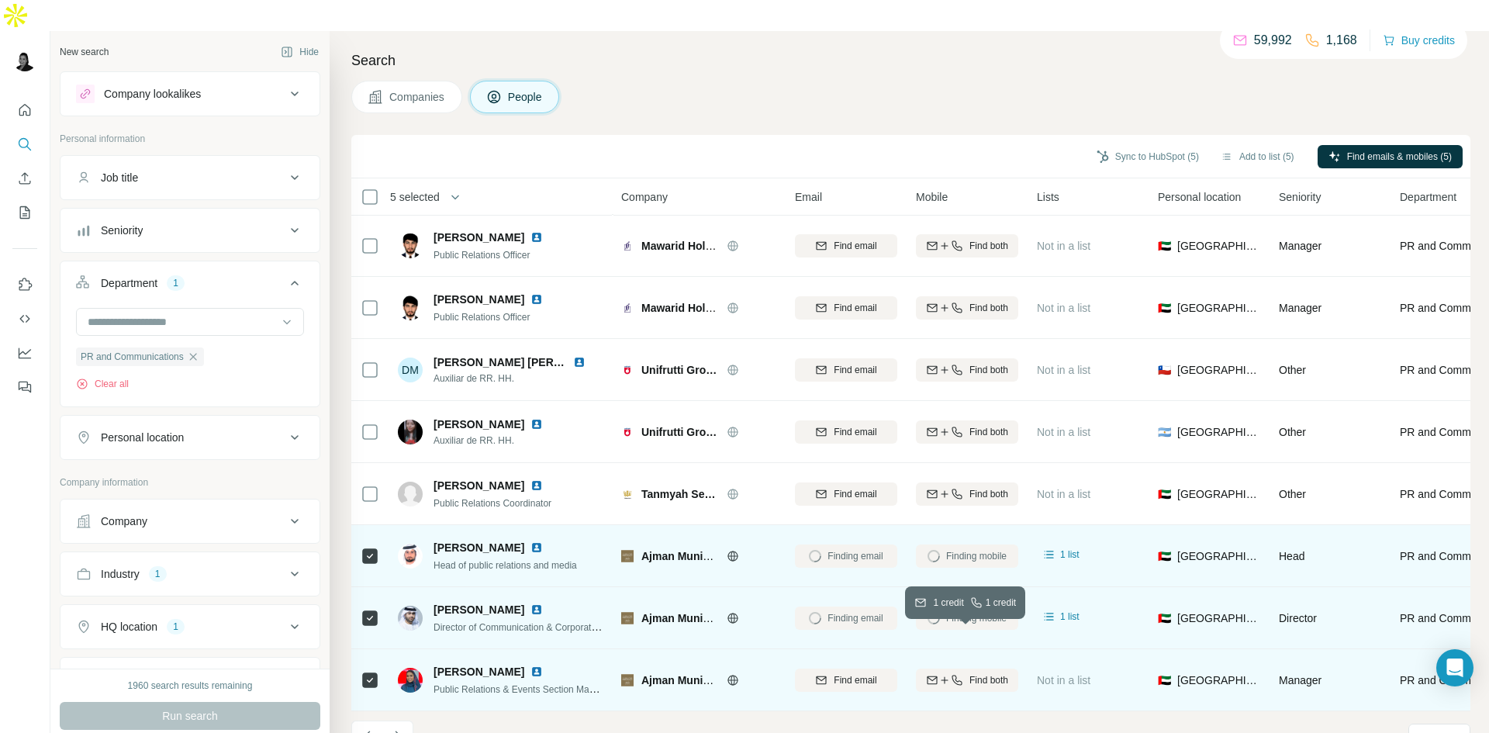
click at [998, 673] on span "Find both" at bounding box center [989, 680] width 39 height 14
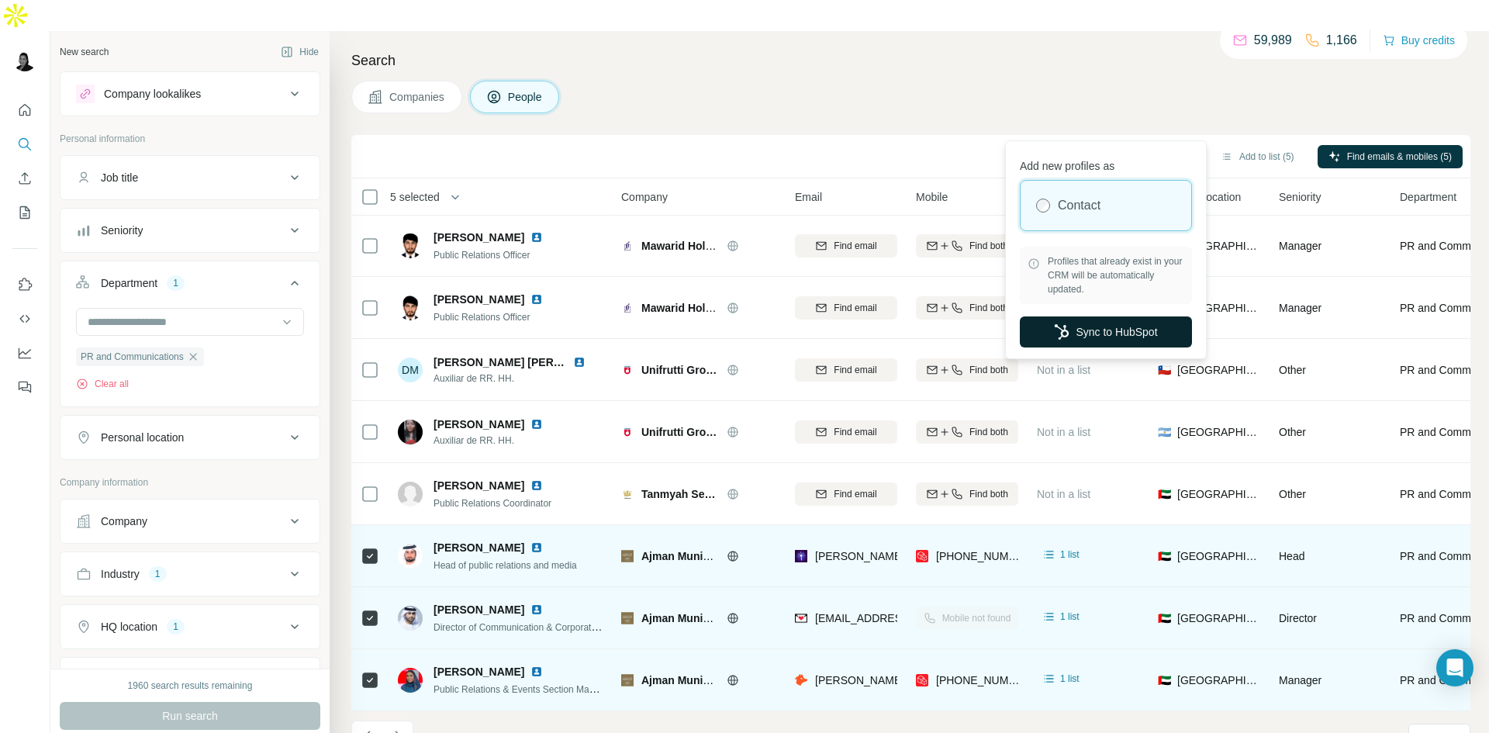
click at [1152, 337] on button "Sync to HubSpot" at bounding box center [1106, 331] width 172 height 31
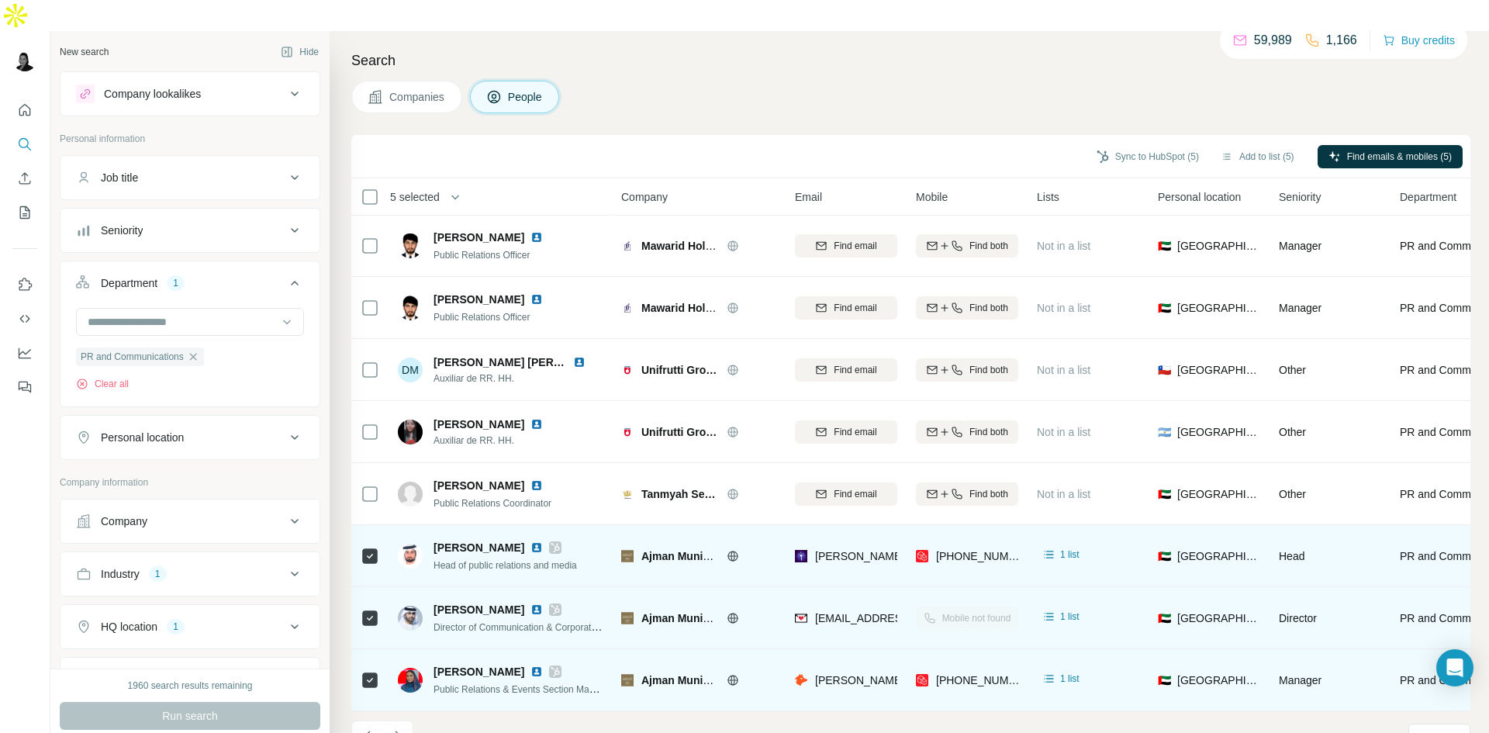
click at [252, 697] on button "Close" at bounding box center [255, 711] width 50 height 28
click at [1246, 145] on button "Add to list (5)" at bounding box center [1257, 156] width 95 height 23
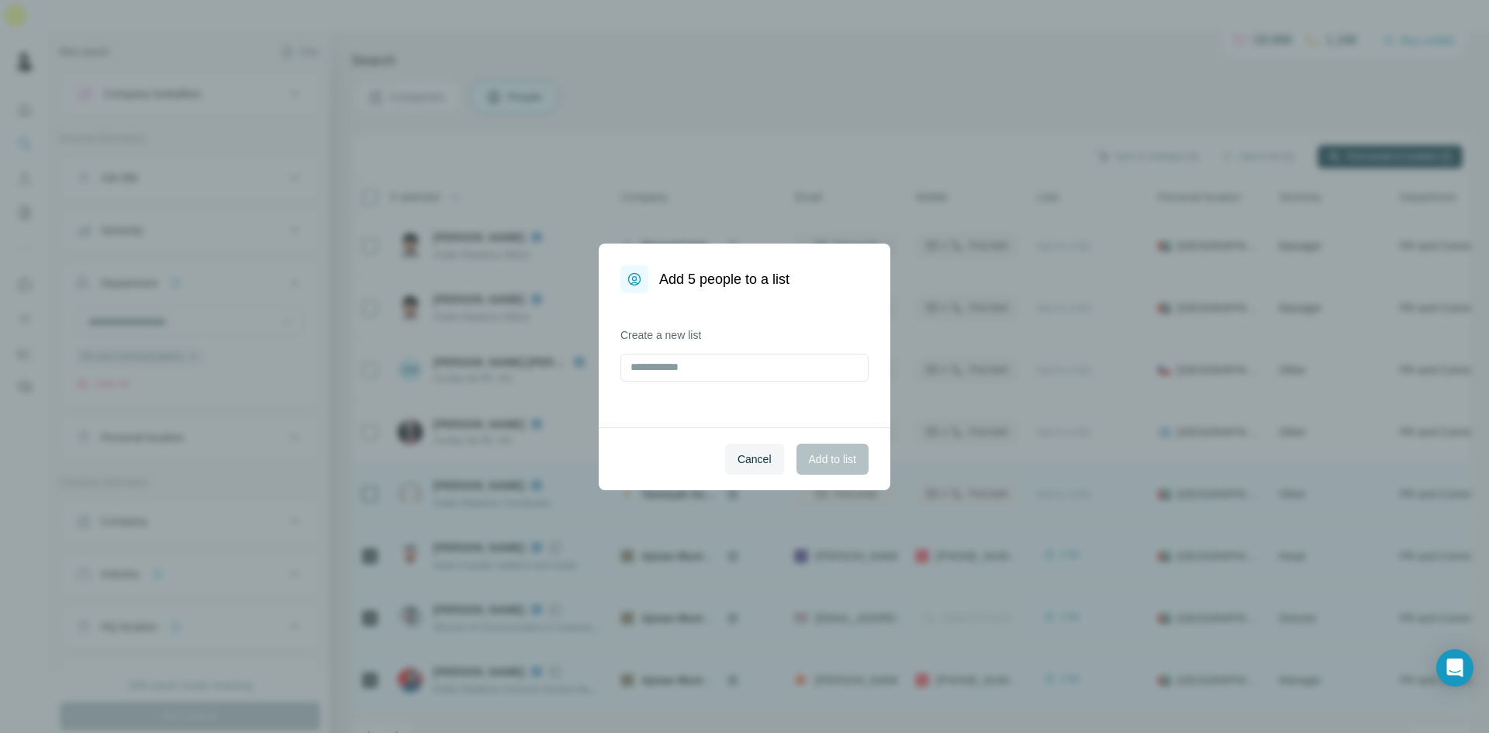
click at [742, 467] on button "Cancel" at bounding box center [754, 459] width 59 height 31
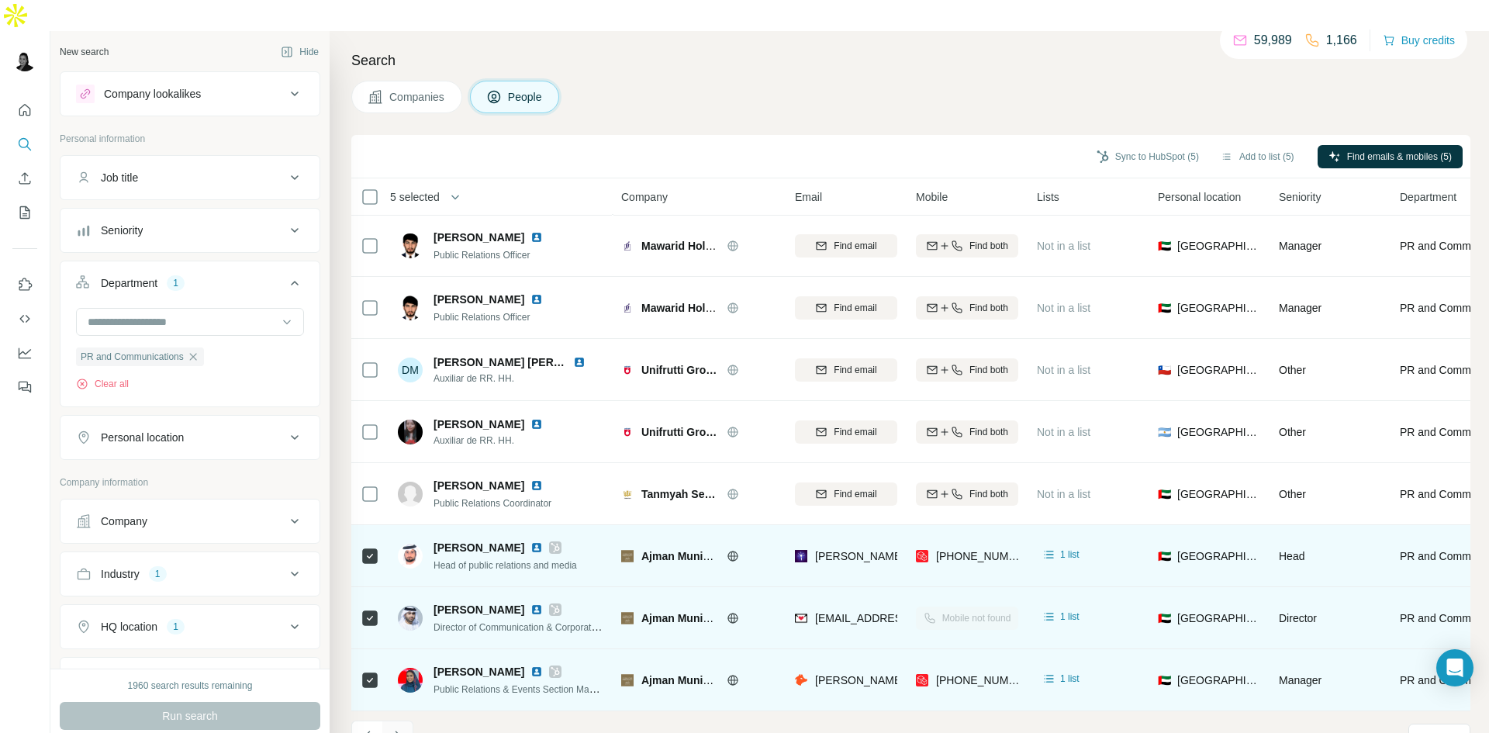
click at [403, 728] on icon "Navigate to next page" at bounding box center [398, 736] width 16 height 16
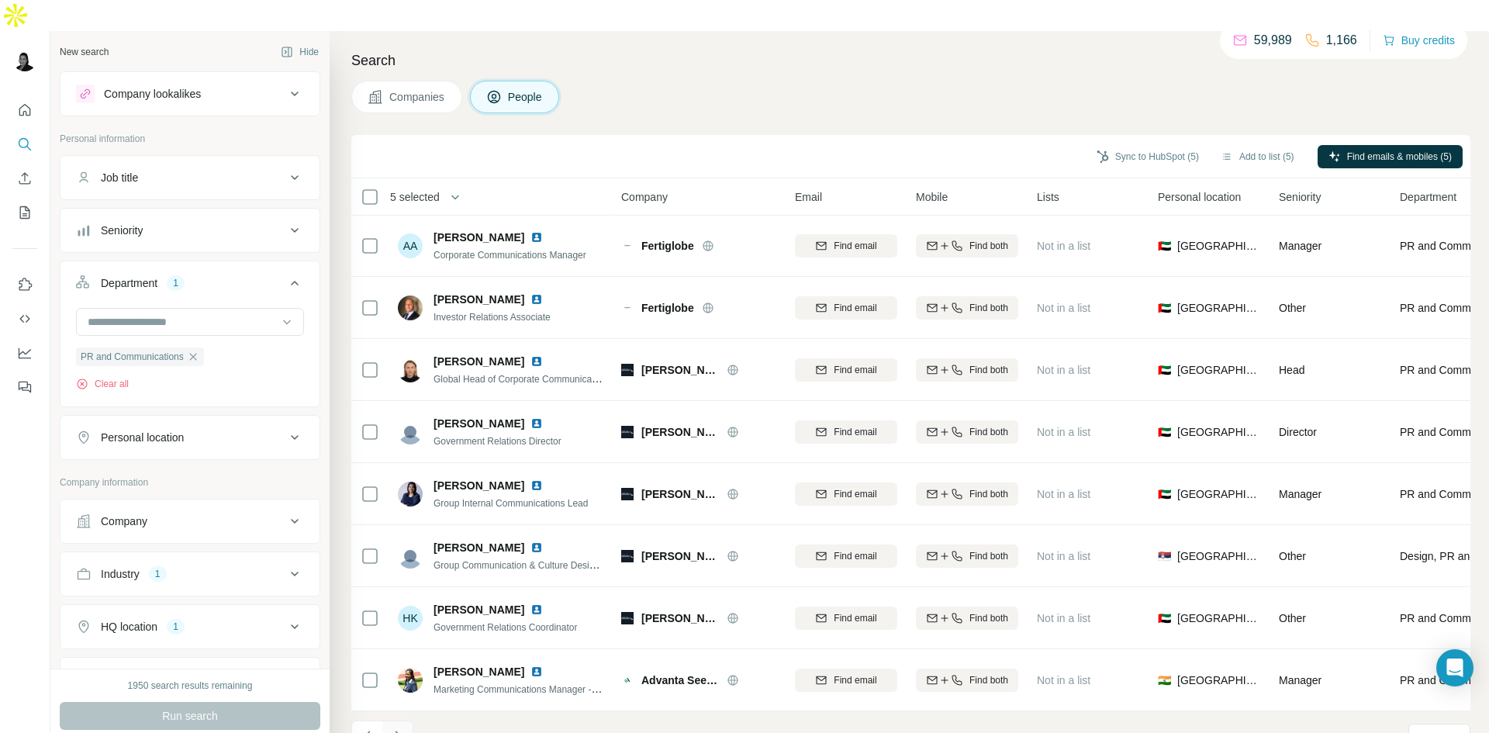
click at [405, 728] on icon "Navigate to next page" at bounding box center [398, 736] width 16 height 16
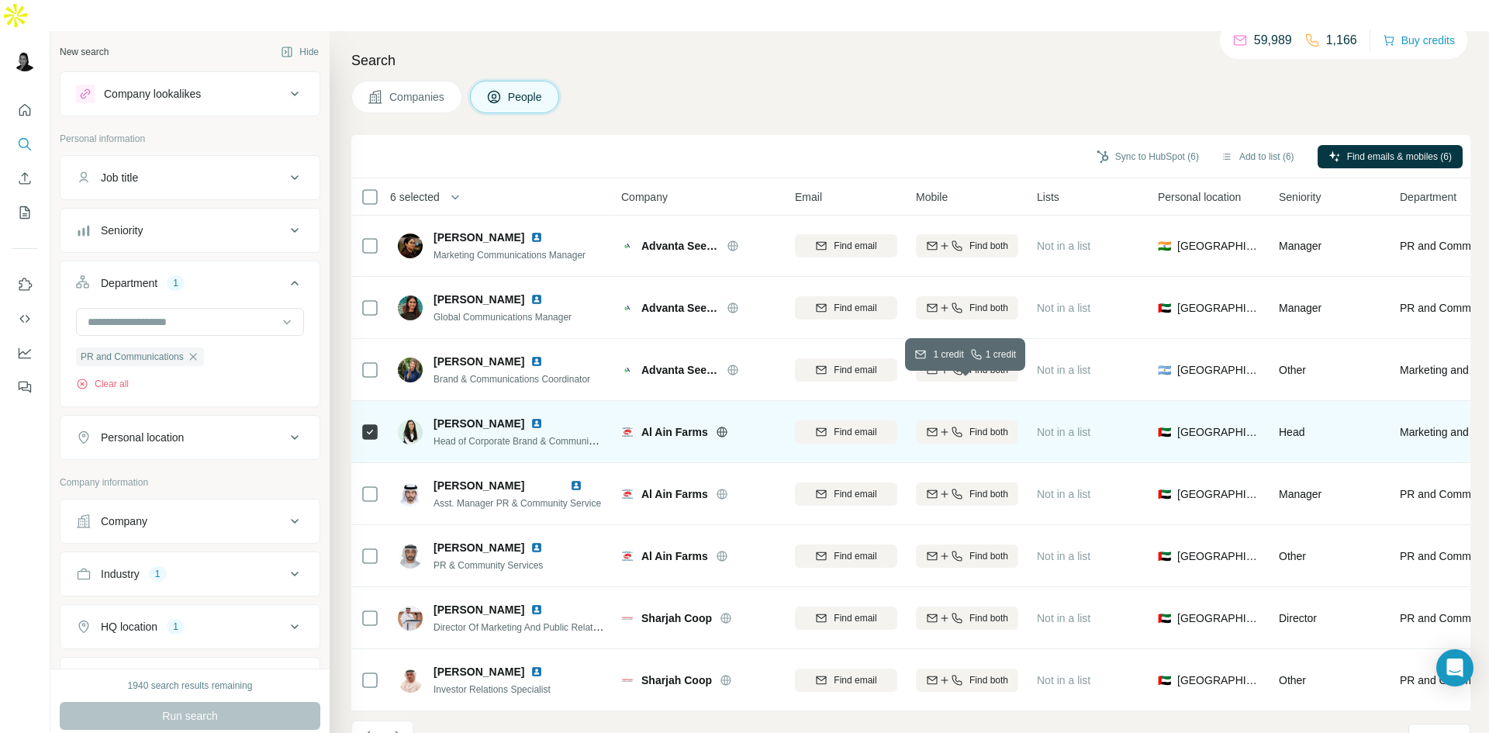
click at [997, 425] on span "Find both" at bounding box center [989, 432] width 39 height 14
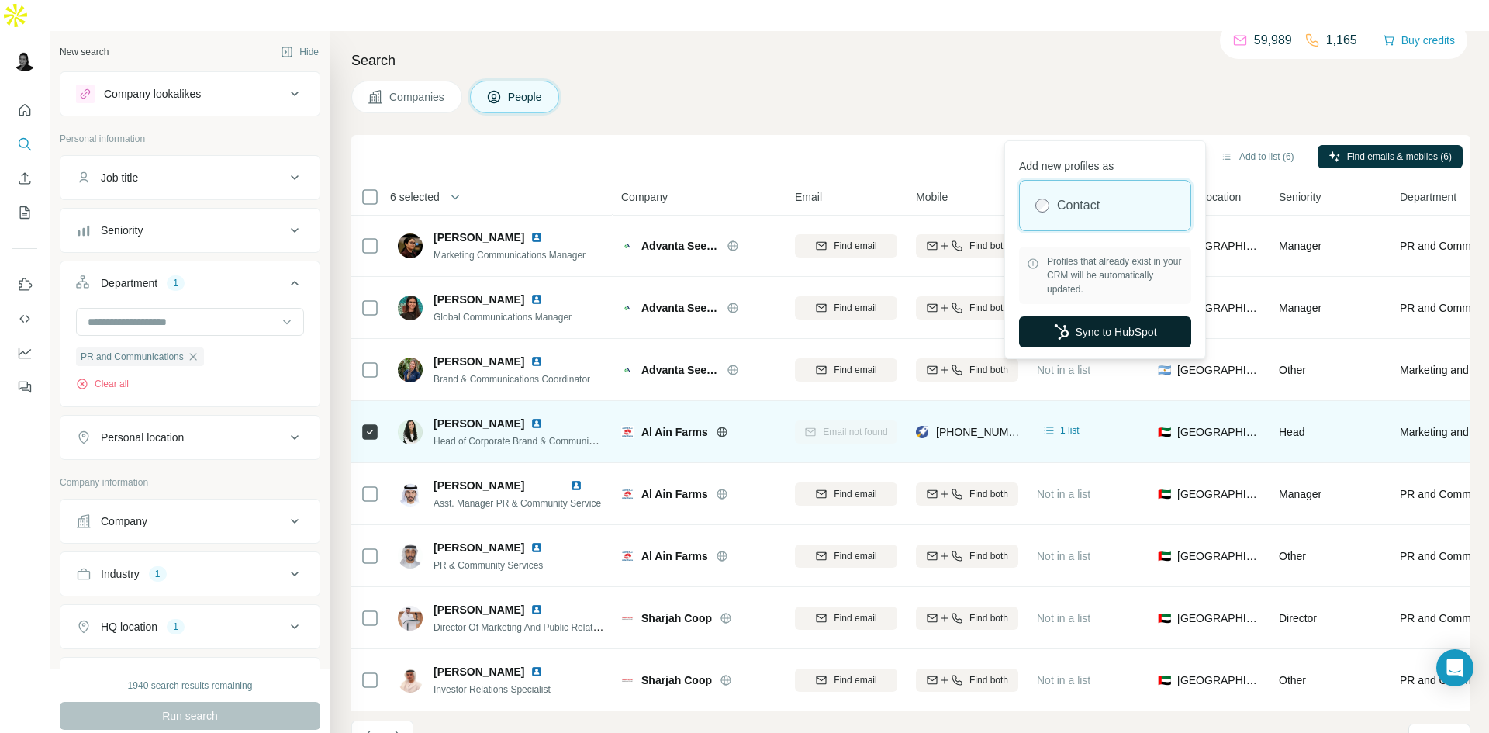
click at [1103, 332] on button "Sync to HubSpot" at bounding box center [1105, 331] width 172 height 31
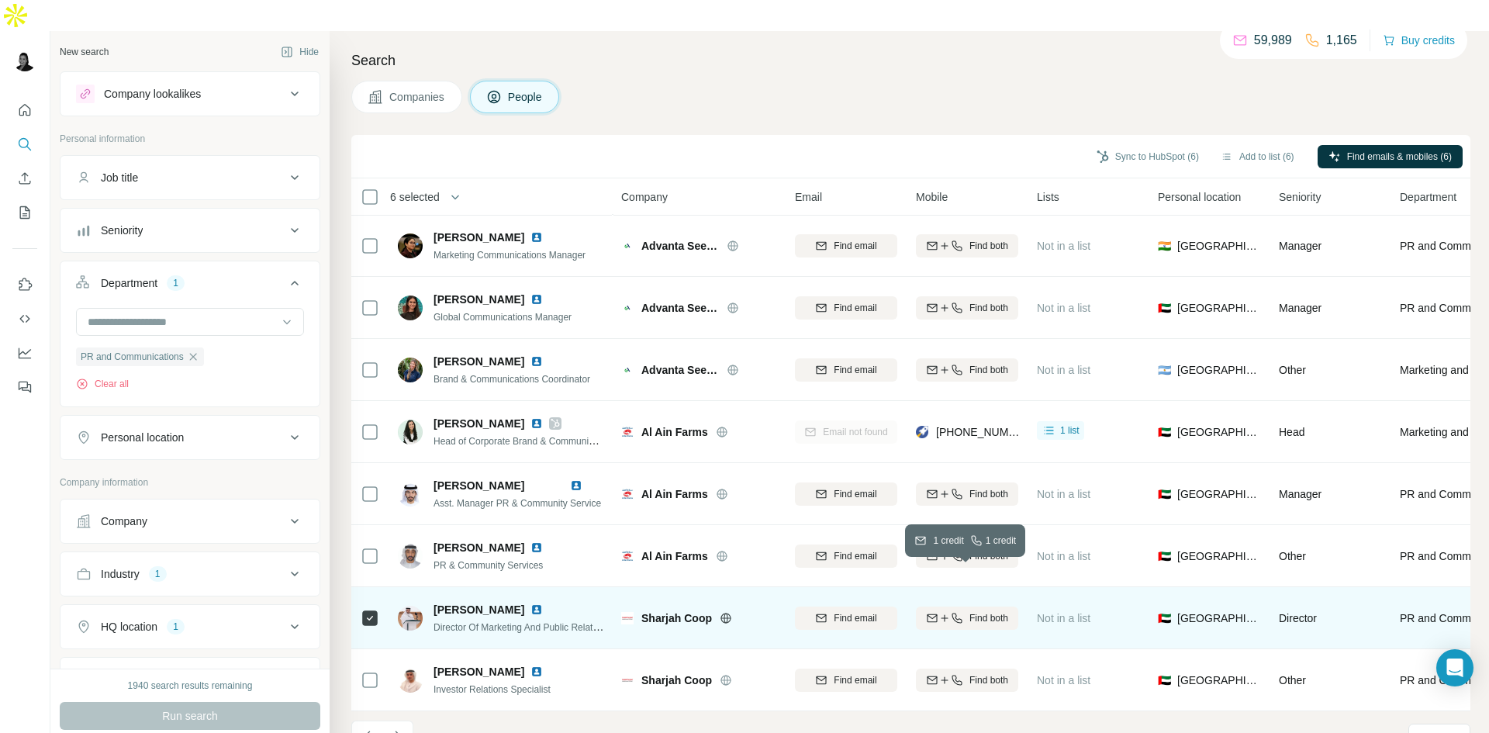
click at [973, 611] on span "Find both" at bounding box center [989, 618] width 39 height 14
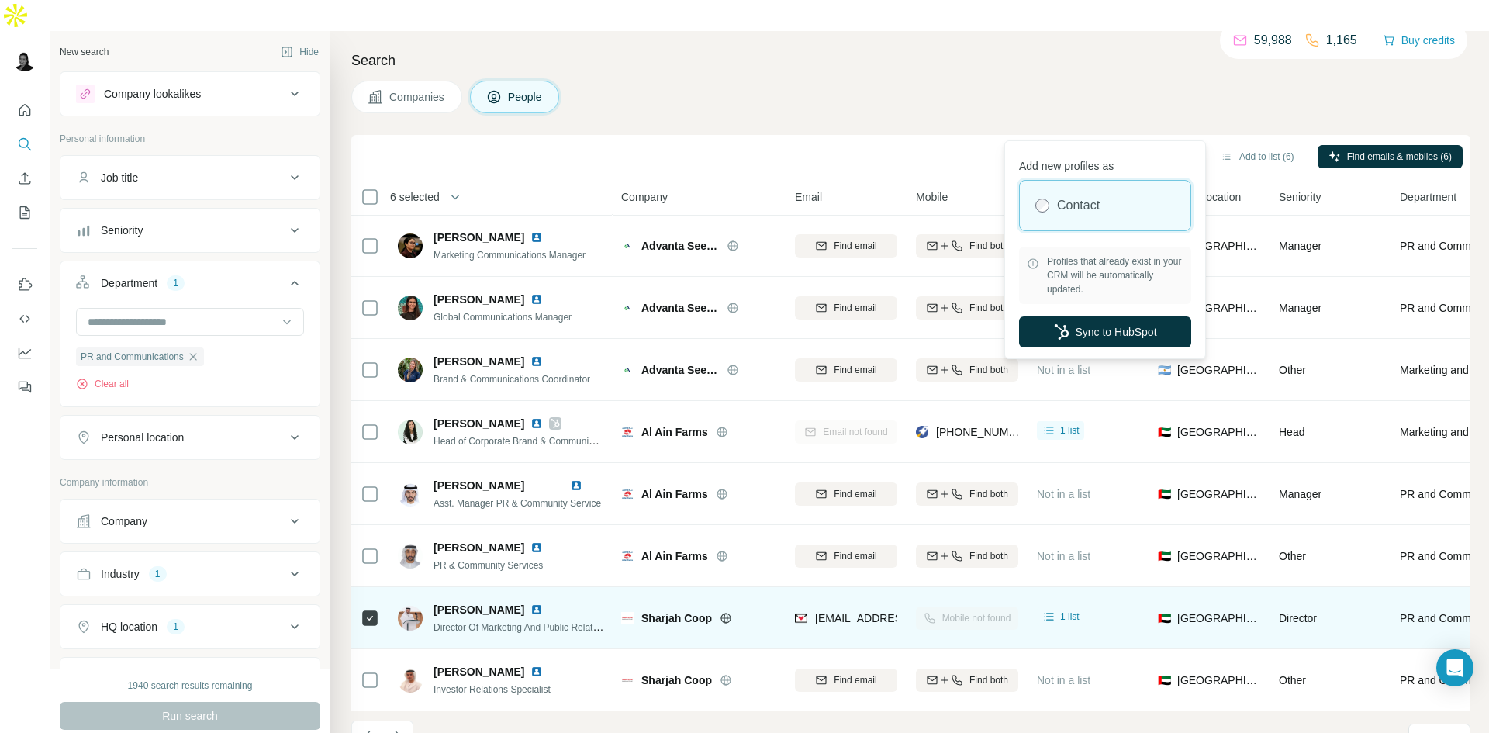
click at [1149, 145] on button "Sync to HubSpot (6)" at bounding box center [1148, 156] width 124 height 23
click at [1091, 332] on button "Sync to HubSpot" at bounding box center [1105, 331] width 172 height 31
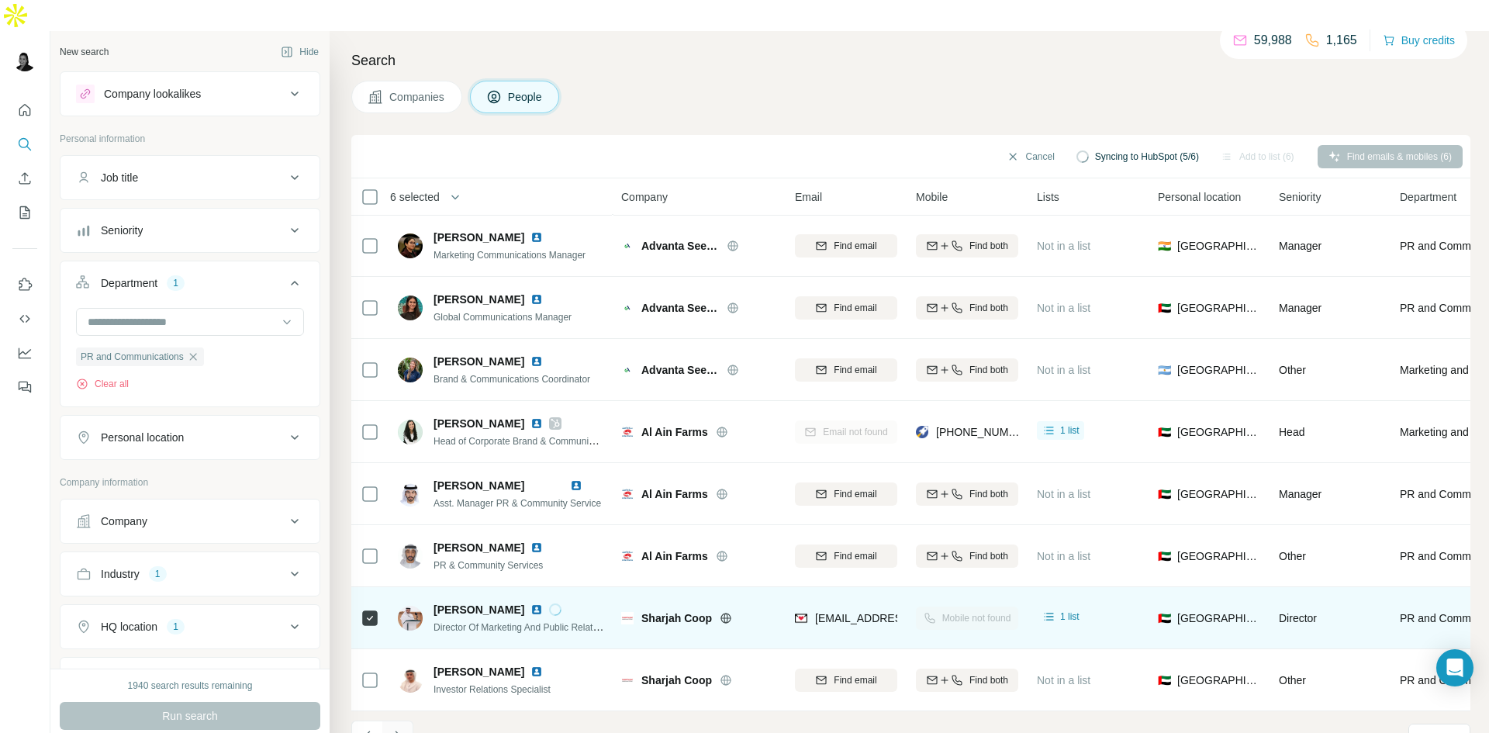
click at [404, 728] on icon "Navigate to next page" at bounding box center [398, 736] width 16 height 16
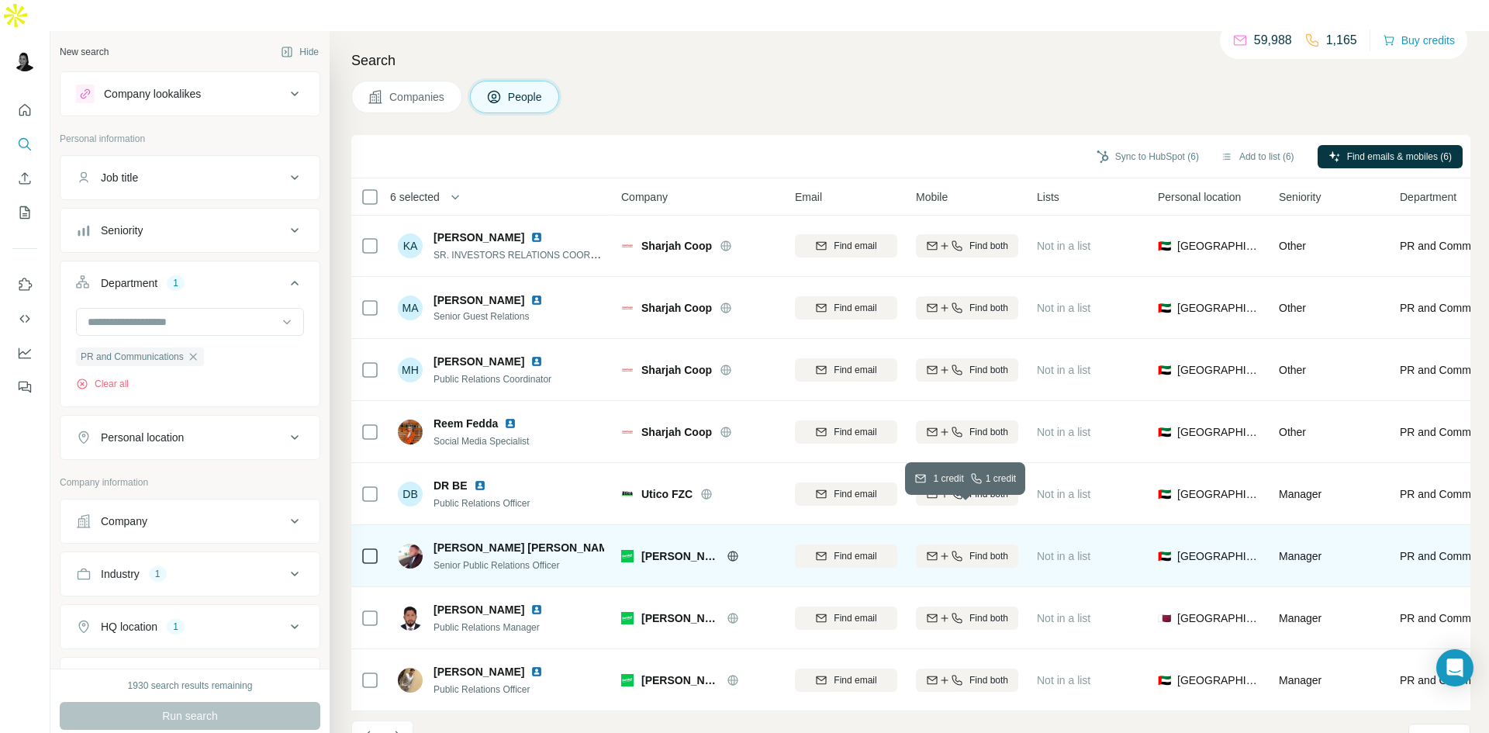
click at [990, 549] on span "Find both" at bounding box center [989, 556] width 39 height 14
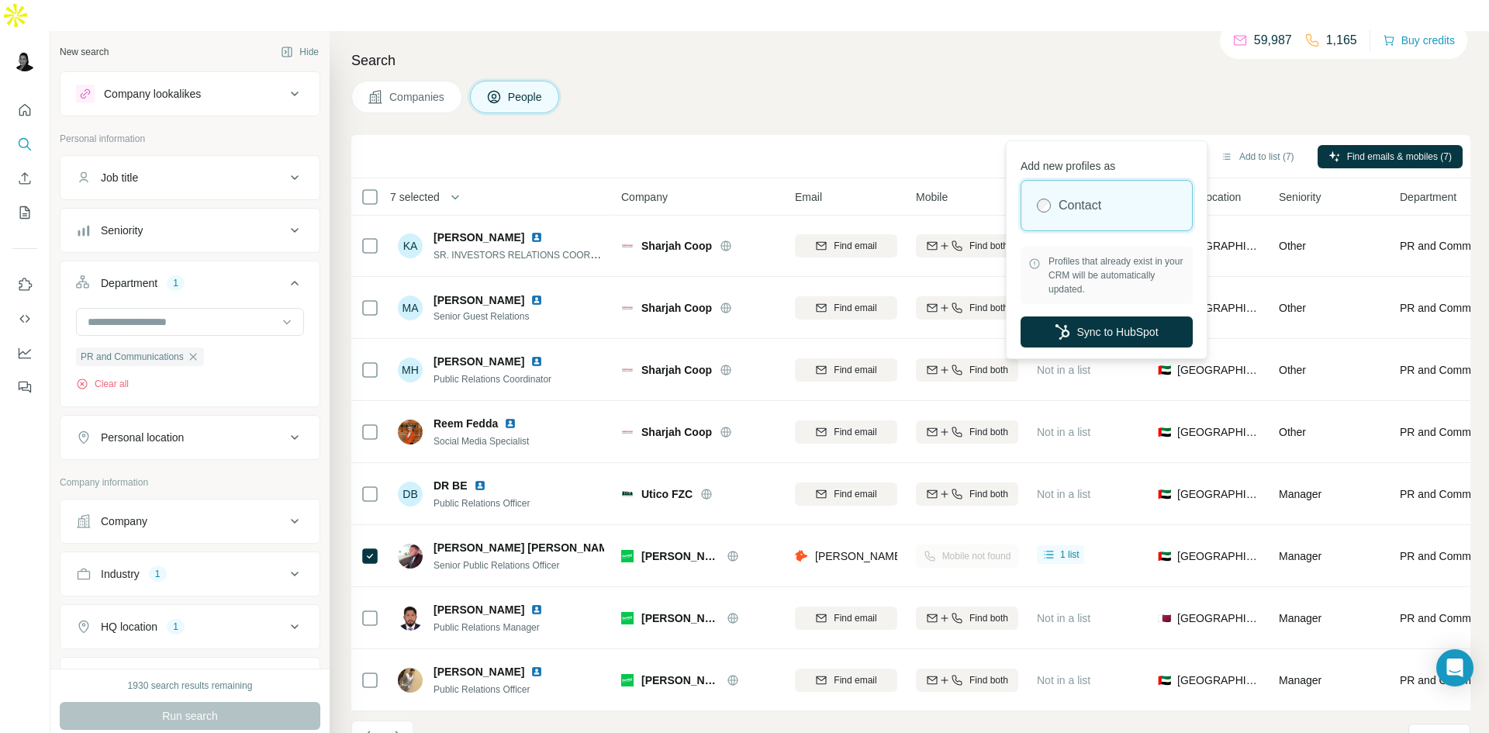
click at [1167, 145] on button "Sync to HubSpot (7)" at bounding box center [1148, 156] width 124 height 23
click at [1137, 332] on button "Sync to HubSpot" at bounding box center [1107, 331] width 172 height 31
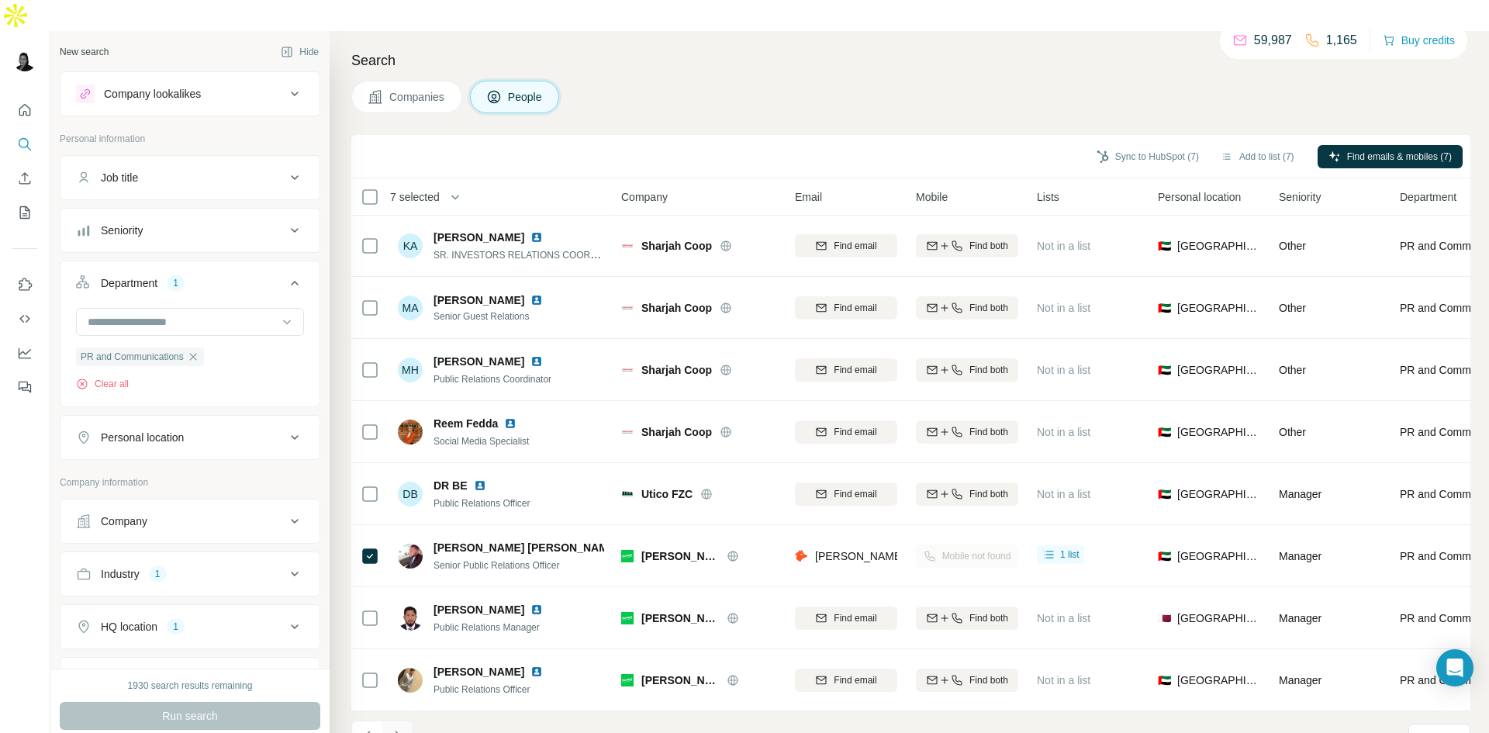
click at [396, 728] on icon "Navigate to next page" at bounding box center [398, 736] width 16 height 16
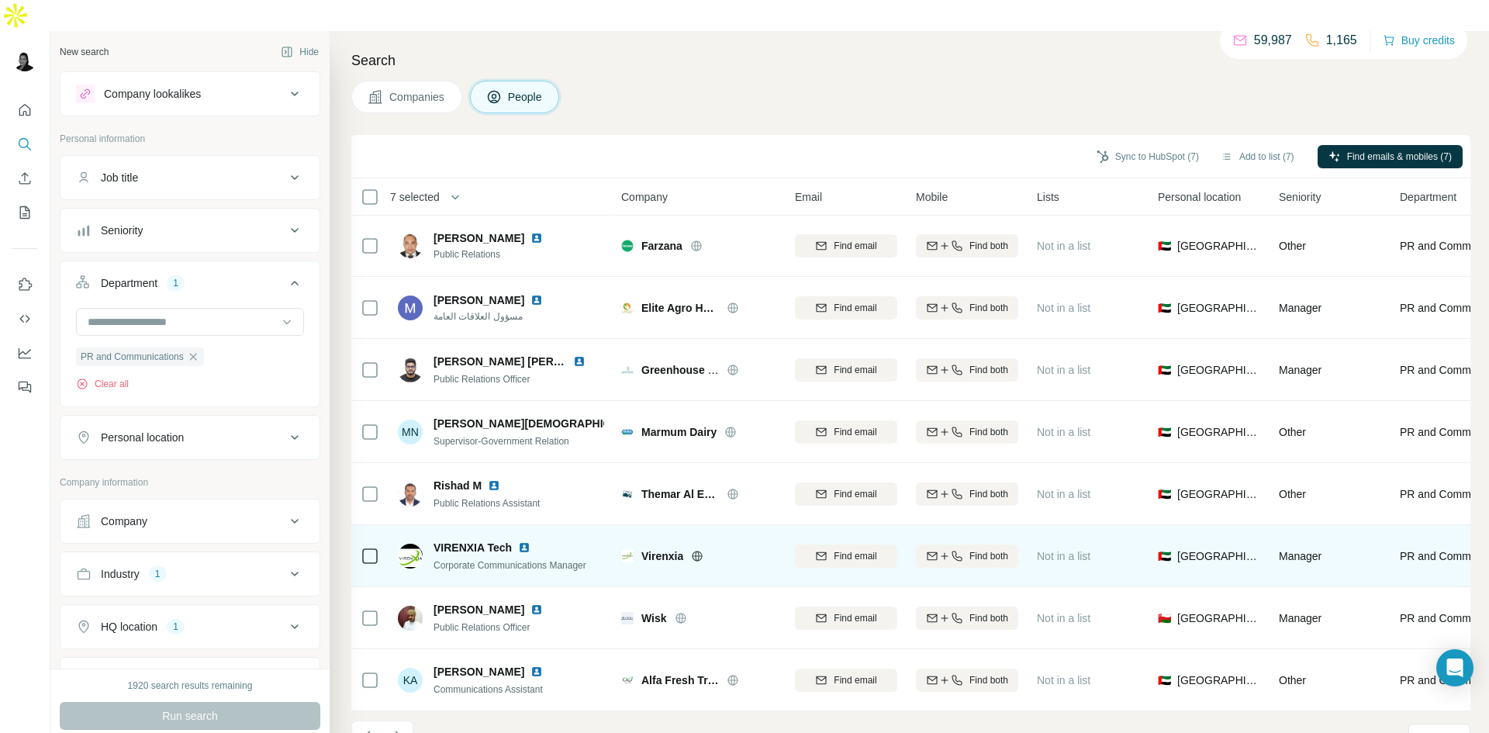
click at [406, 544] on img at bounding box center [410, 556] width 25 height 25
click at [467, 540] on span "VIRENXIA Tech" at bounding box center [473, 548] width 78 height 16
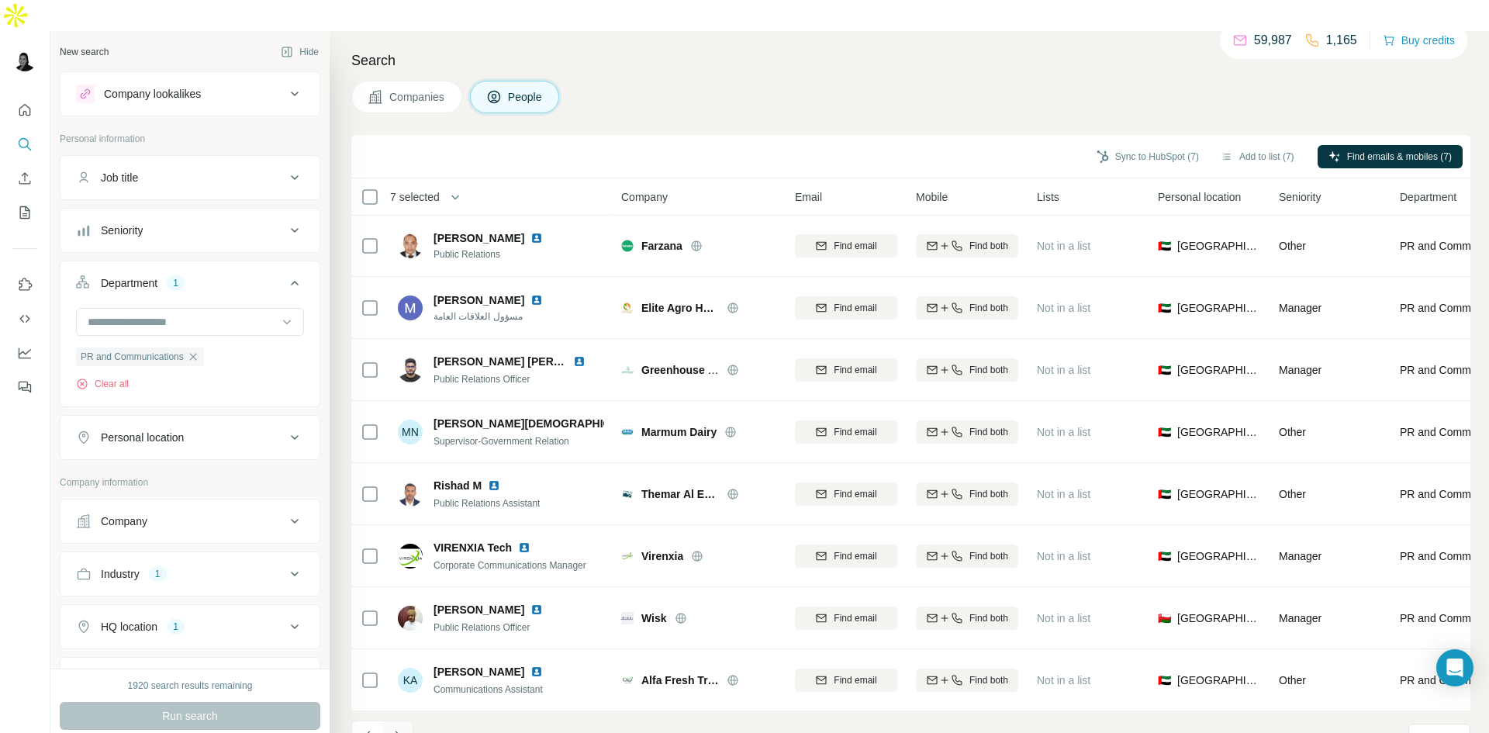
click at [401, 728] on icon "Navigate to next page" at bounding box center [398, 736] width 16 height 16
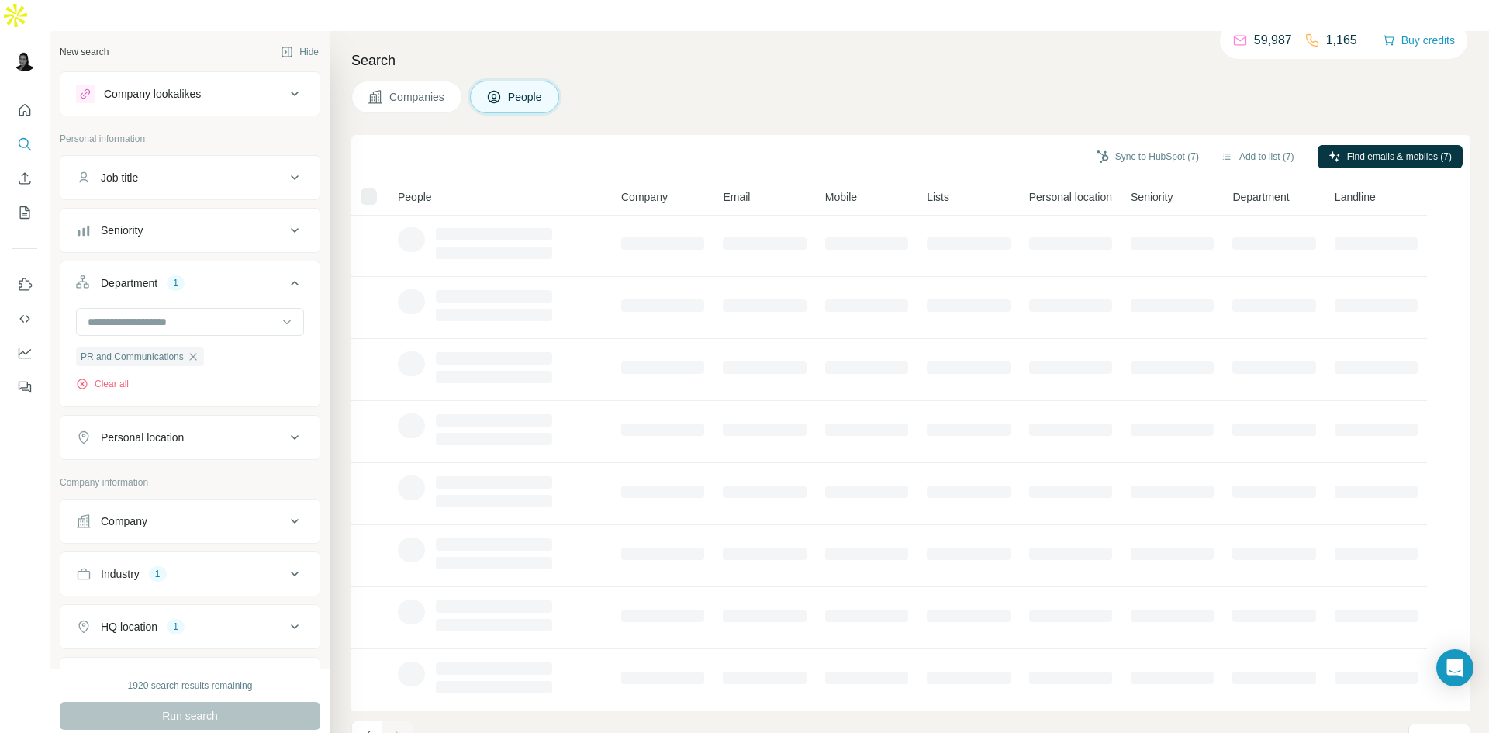
scroll to position [0, 0]
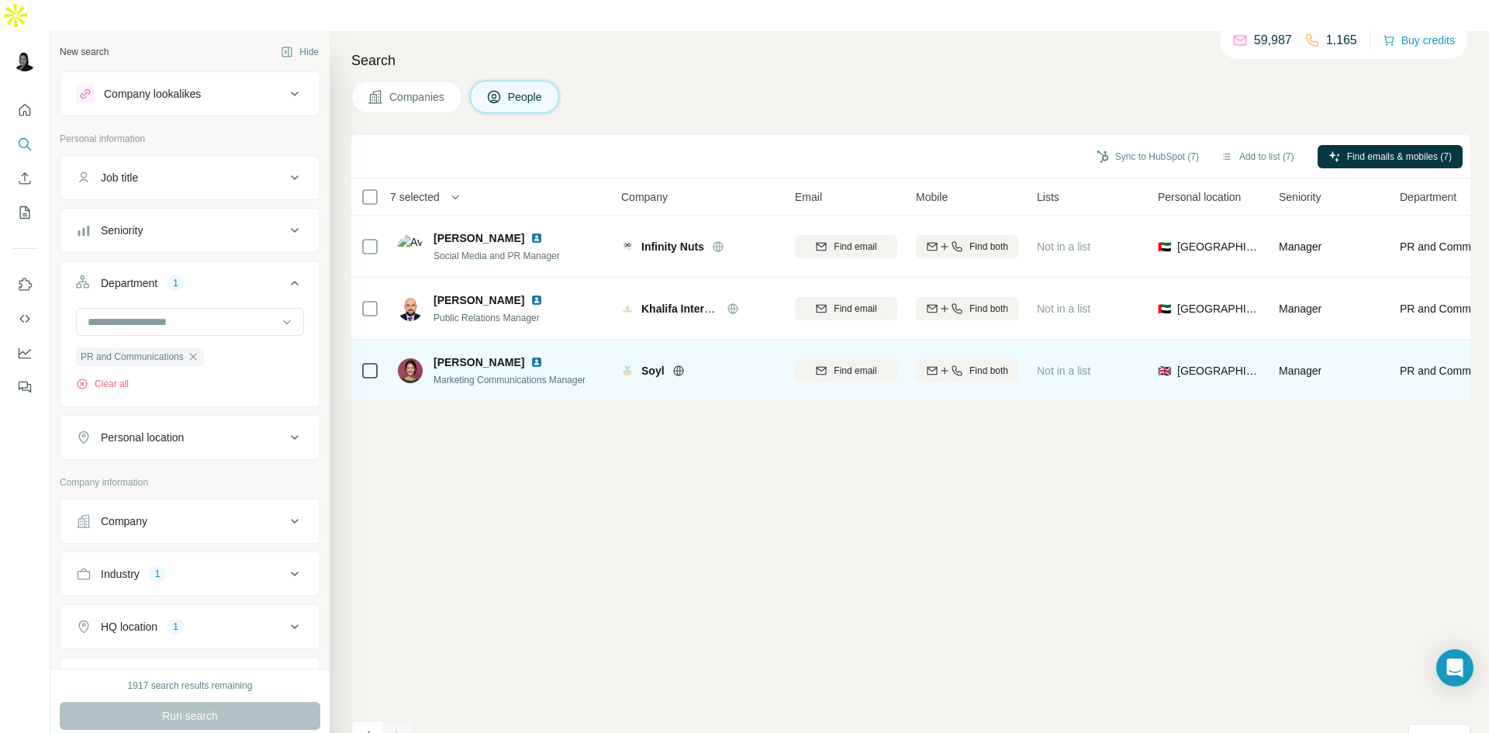
click at [677, 365] on icon at bounding box center [678, 370] width 4 height 10
click at [973, 364] on span "Find both" at bounding box center [989, 371] width 39 height 14
click at [531, 356] on img at bounding box center [537, 362] width 12 height 12
drag, startPoint x: 431, startPoint y: 330, endPoint x: 521, endPoint y: 329, distance: 89.2
click at [521, 355] on div "[PERSON_NAME] Marketing Communications Manager" at bounding box center [492, 371] width 188 height 33
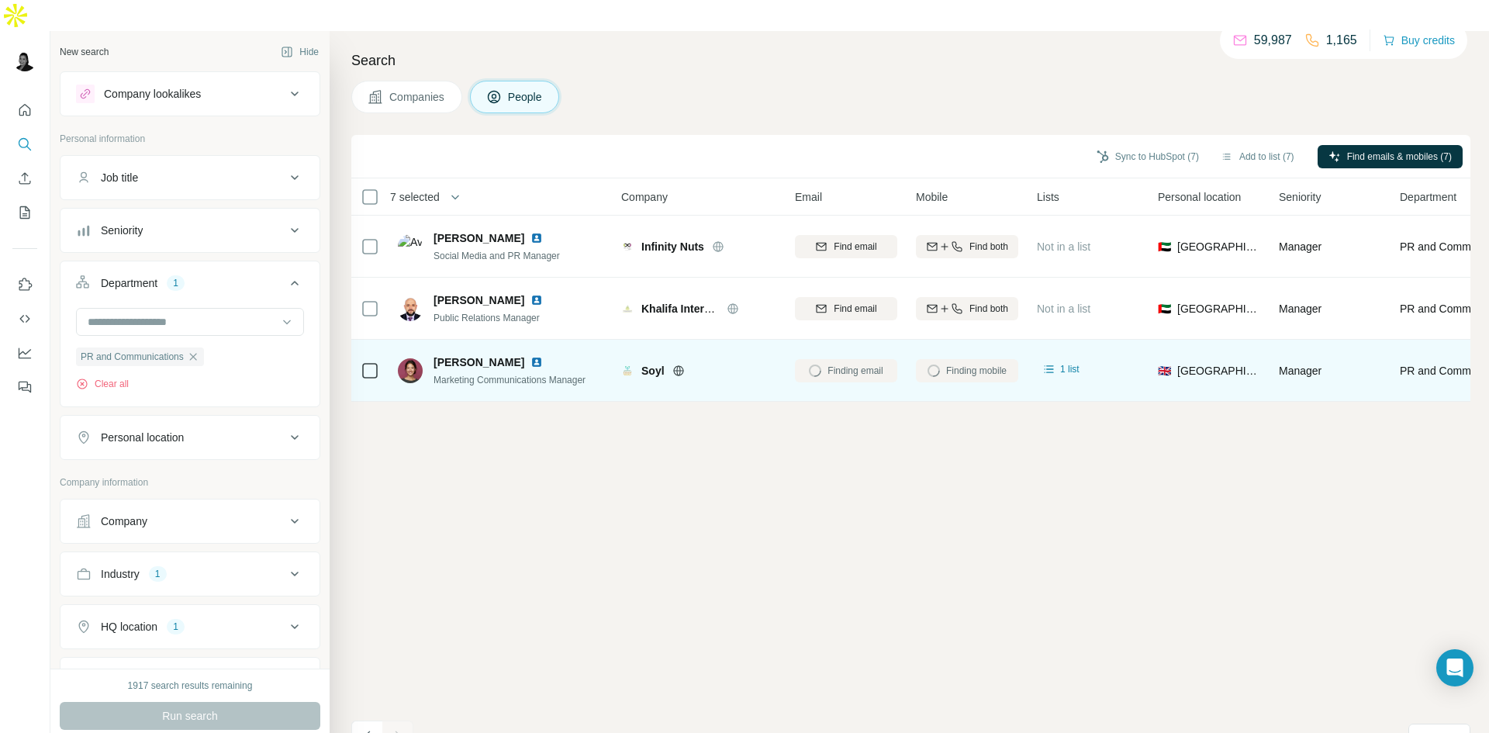
copy span "[PERSON_NAME]"
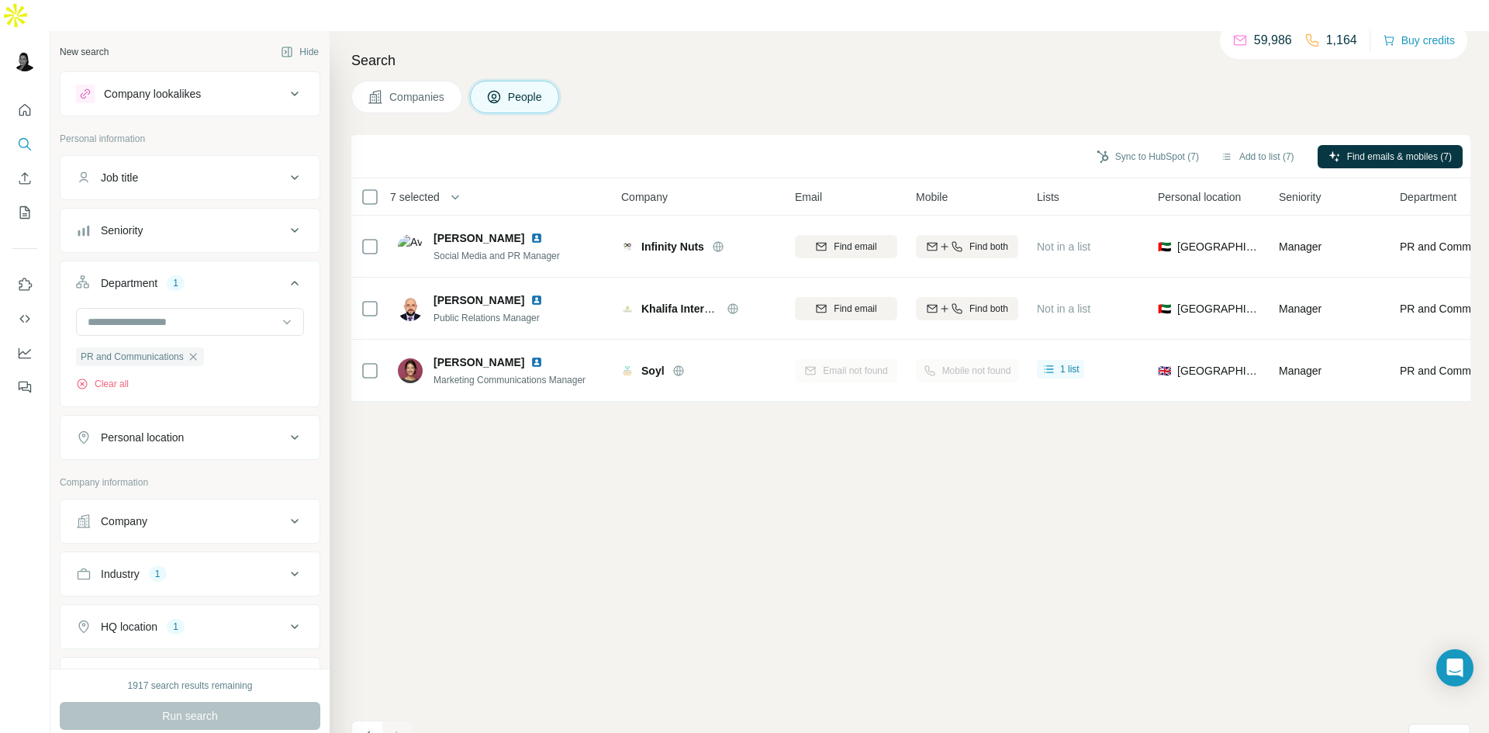
click at [494, 379] on div "Sync to HubSpot (7) Add to list (7) Find emails & mobiles (7) 7 selected People…" at bounding box center [910, 449] width 1119 height 629
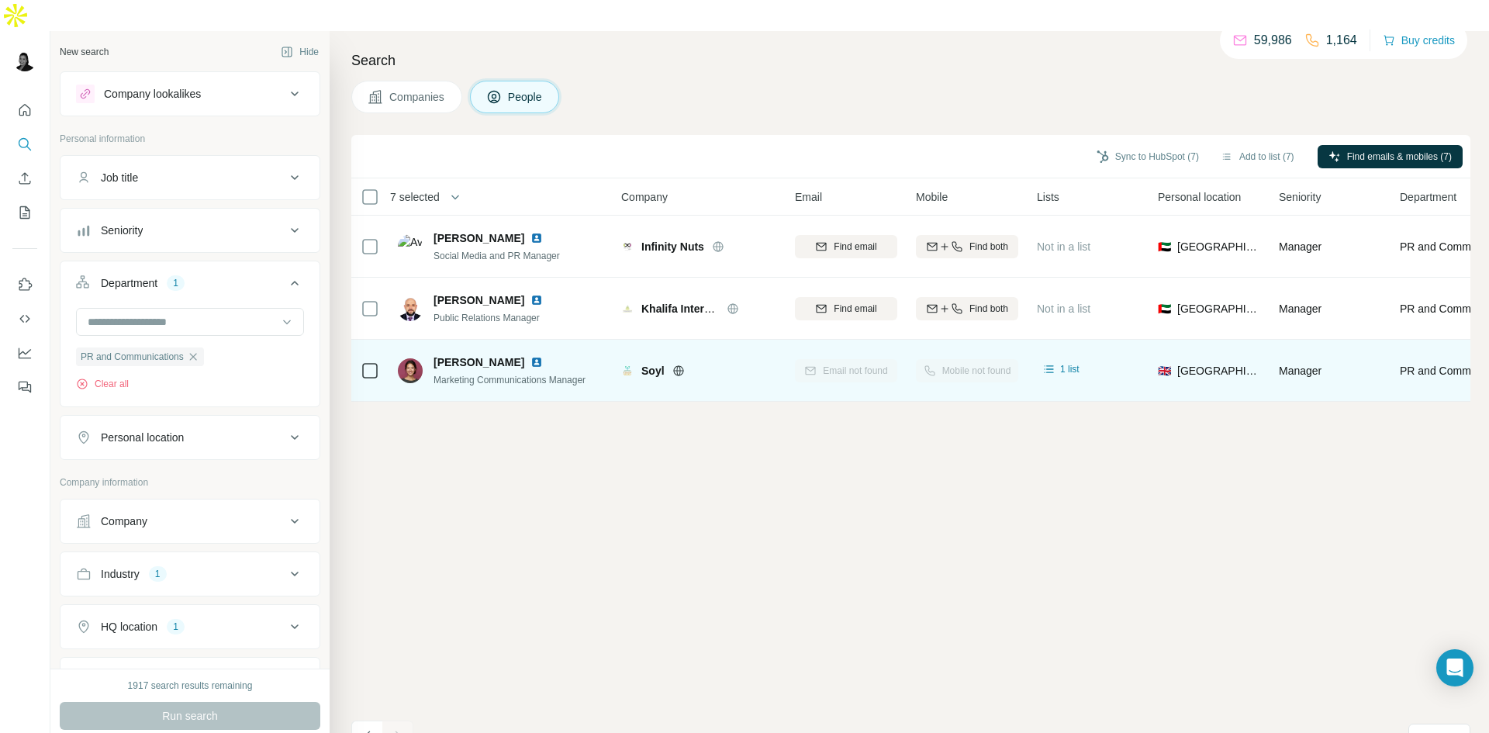
click at [493, 355] on span "[PERSON_NAME]" at bounding box center [479, 363] width 91 height 16
click at [1061, 362] on span "1 list" at bounding box center [1069, 369] width 19 height 14
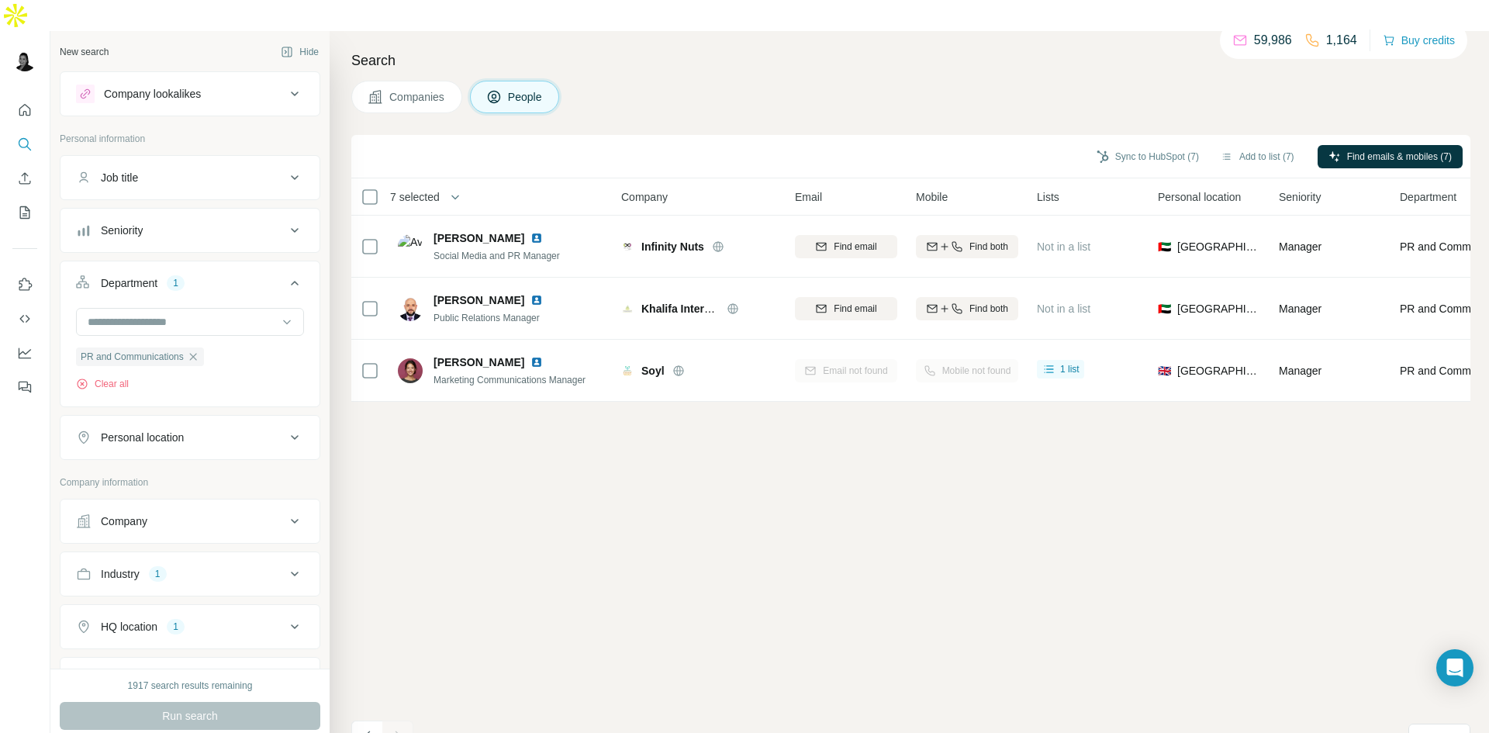
click at [955, 473] on div "Sync to HubSpot (7) Add to list (7) Find emails & mobiles (7) 7 selected People…" at bounding box center [910, 449] width 1119 height 629
click at [192, 566] on div "Industry 1" at bounding box center [180, 574] width 209 height 16
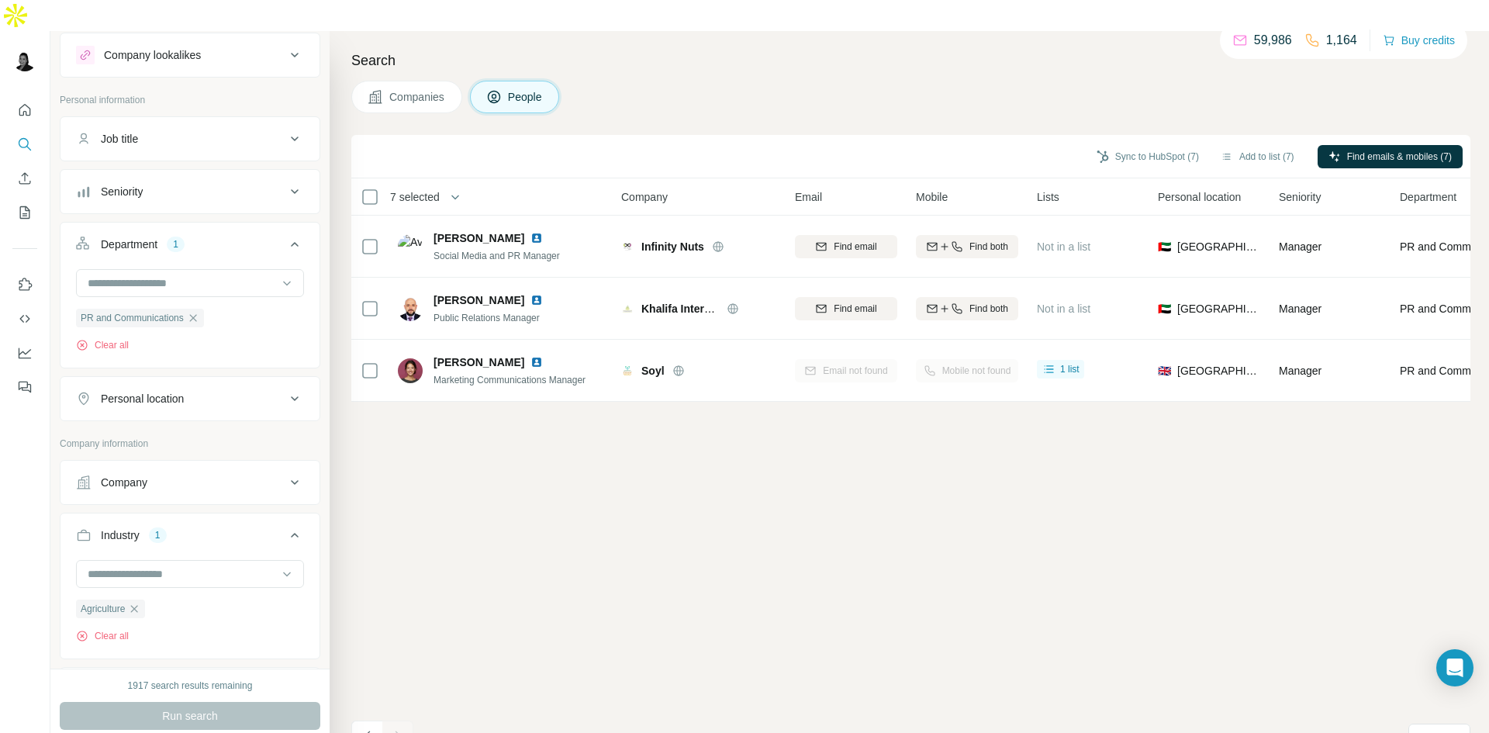
scroll to position [78, 0]
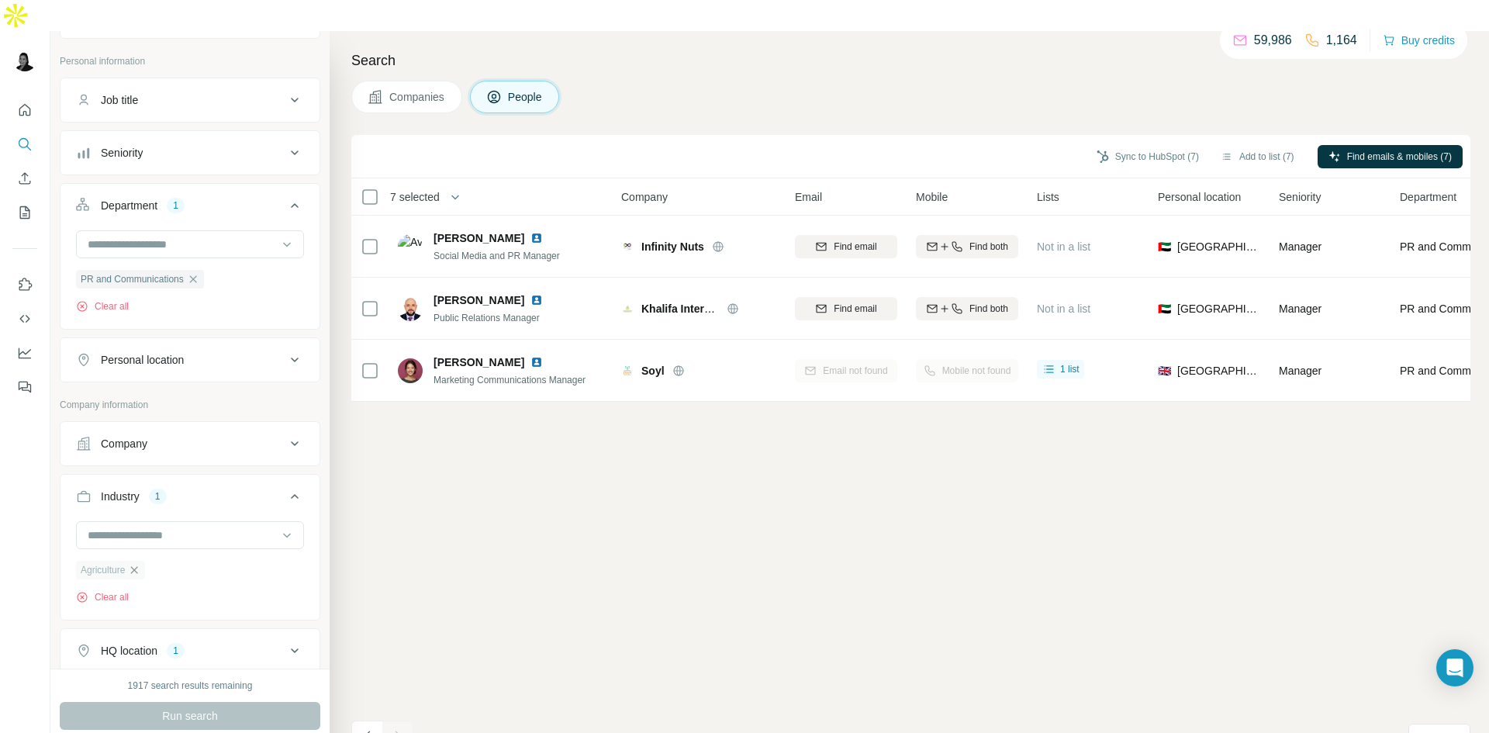
click at [137, 564] on icon "button" at bounding box center [134, 570] width 12 height 12
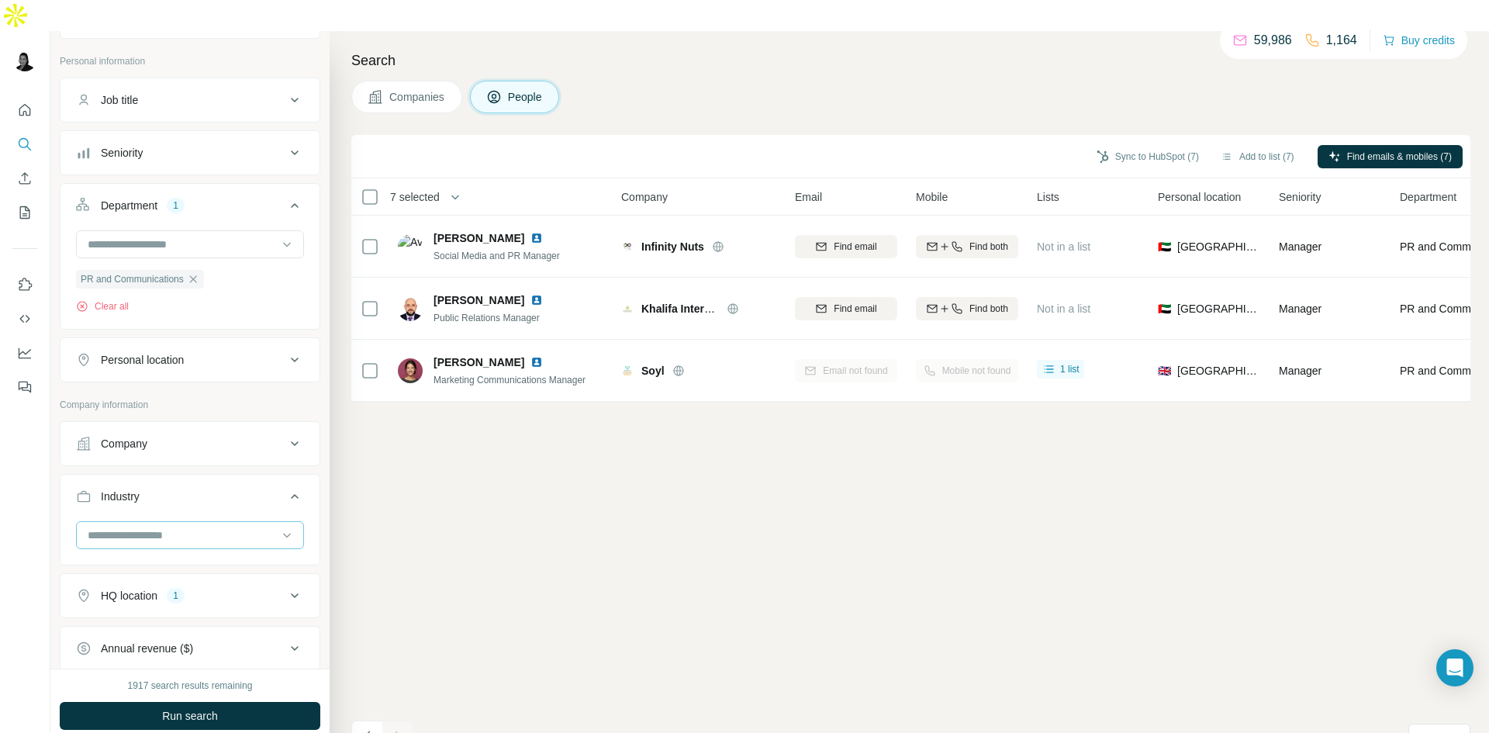
click at [136, 527] on input at bounding box center [182, 535] width 192 height 17
click at [187, 572] on p "Alternative Medicine" at bounding box center [138, 571] width 98 height 16
click at [227, 702] on button "Run search" at bounding box center [190, 716] width 261 height 28
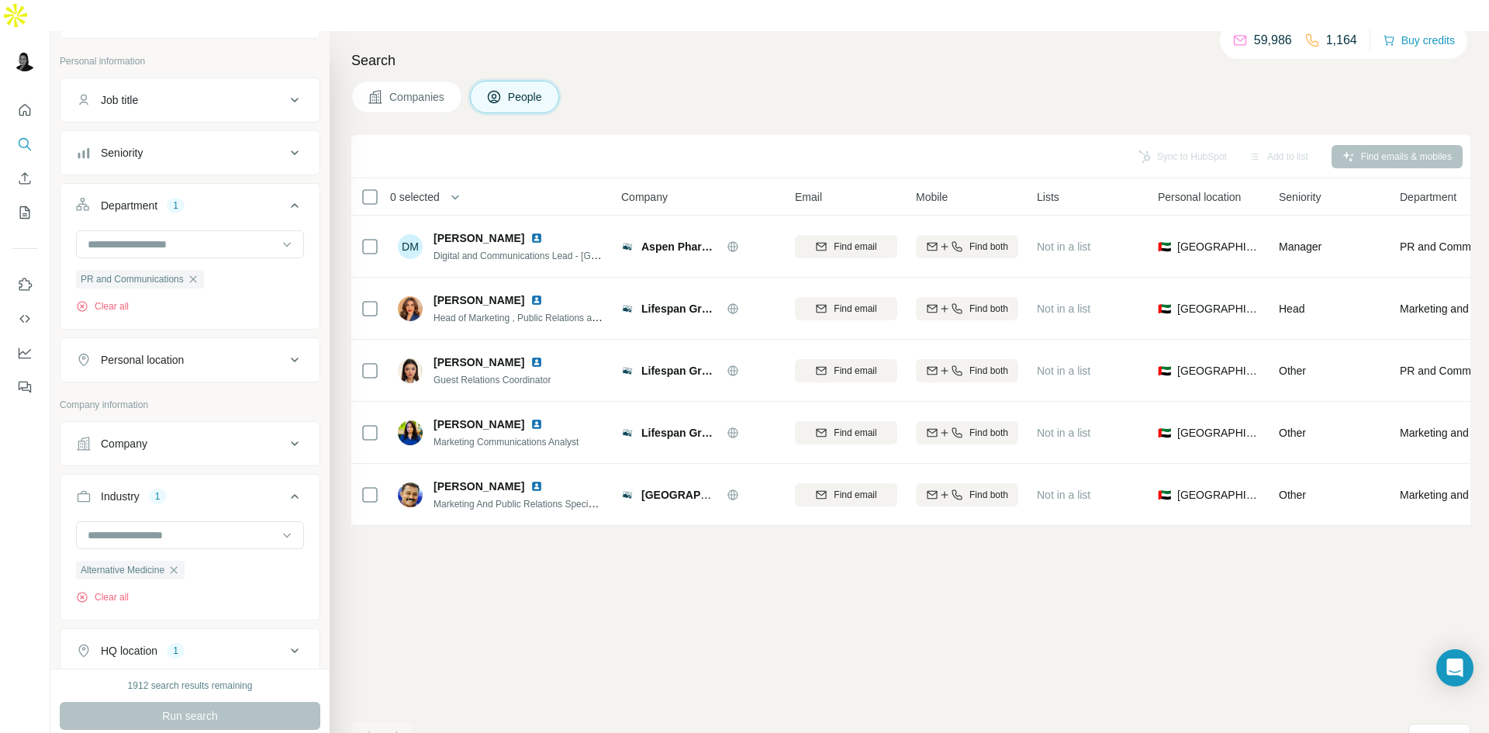
click at [581, 81] on div "Companies People" at bounding box center [910, 97] width 1119 height 33
click at [184, 527] on input at bounding box center [182, 535] width 192 height 17
click at [316, 530] on div "New search Hide Company lookalikes Personal information Job title Seniority Dep…" at bounding box center [189, 350] width 279 height 638
click at [180, 564] on icon "button" at bounding box center [174, 570] width 12 height 12
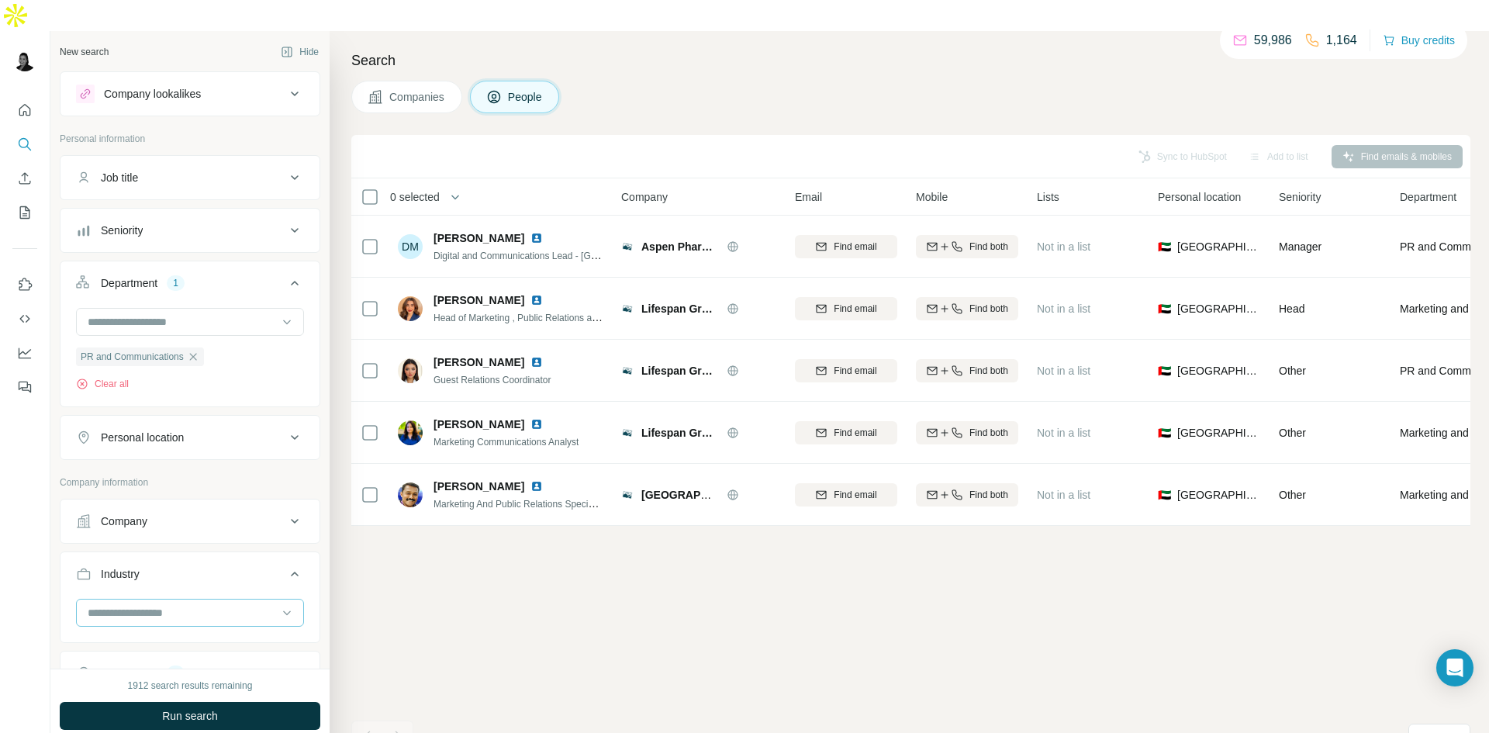
click at [202, 604] on input at bounding box center [182, 612] width 192 height 17
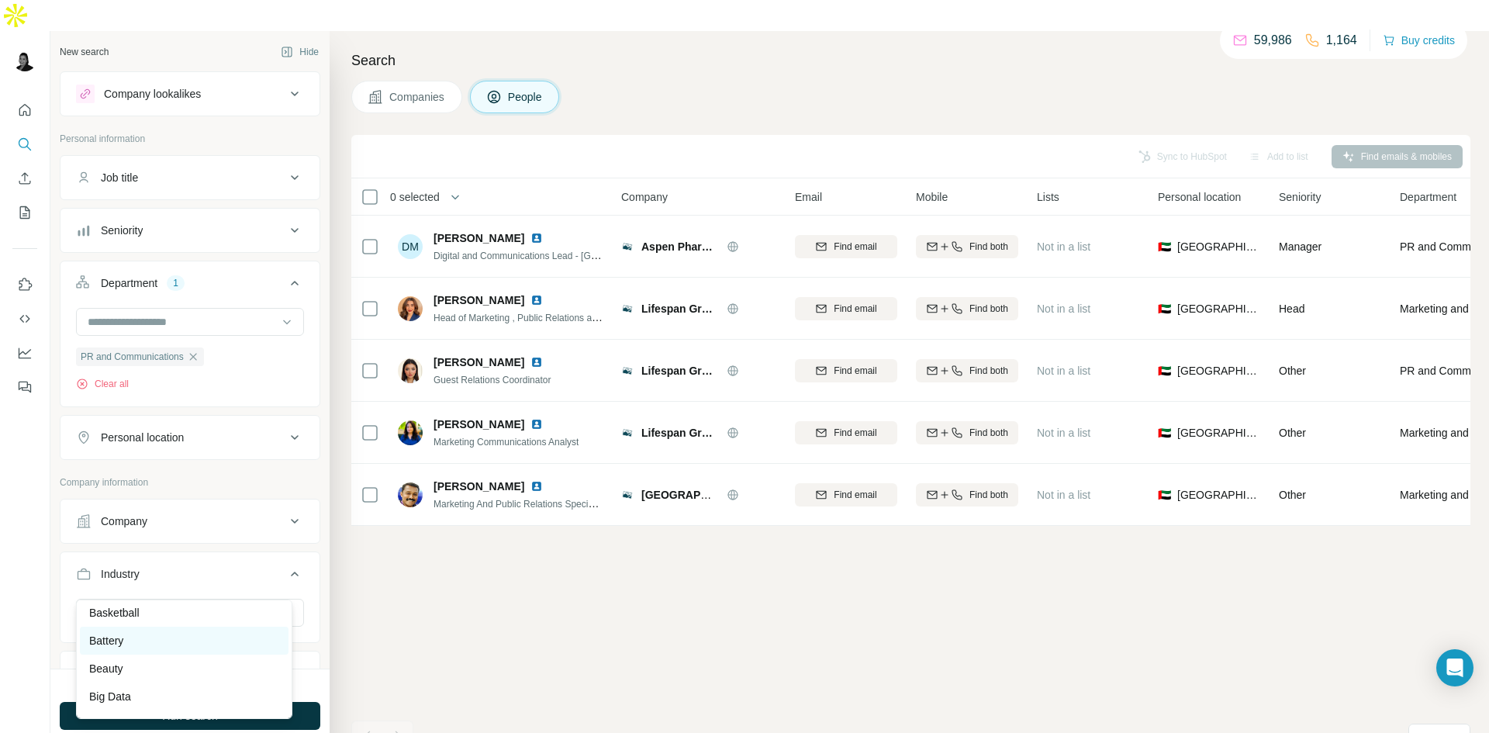
scroll to position [1241, 0]
click at [170, 613] on div "Banking" at bounding box center [184, 605] width 190 height 16
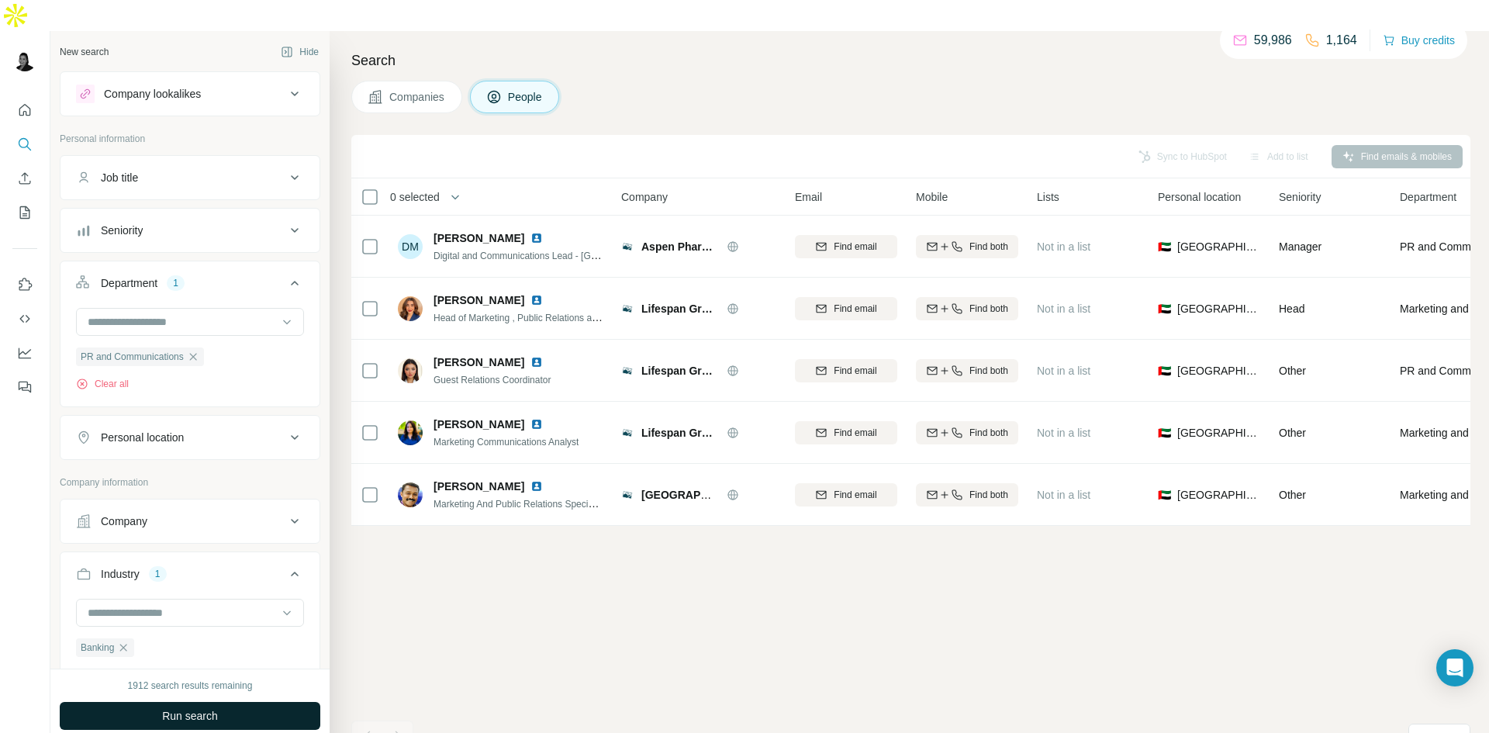
click at [238, 702] on button "Run search" at bounding box center [190, 716] width 261 height 28
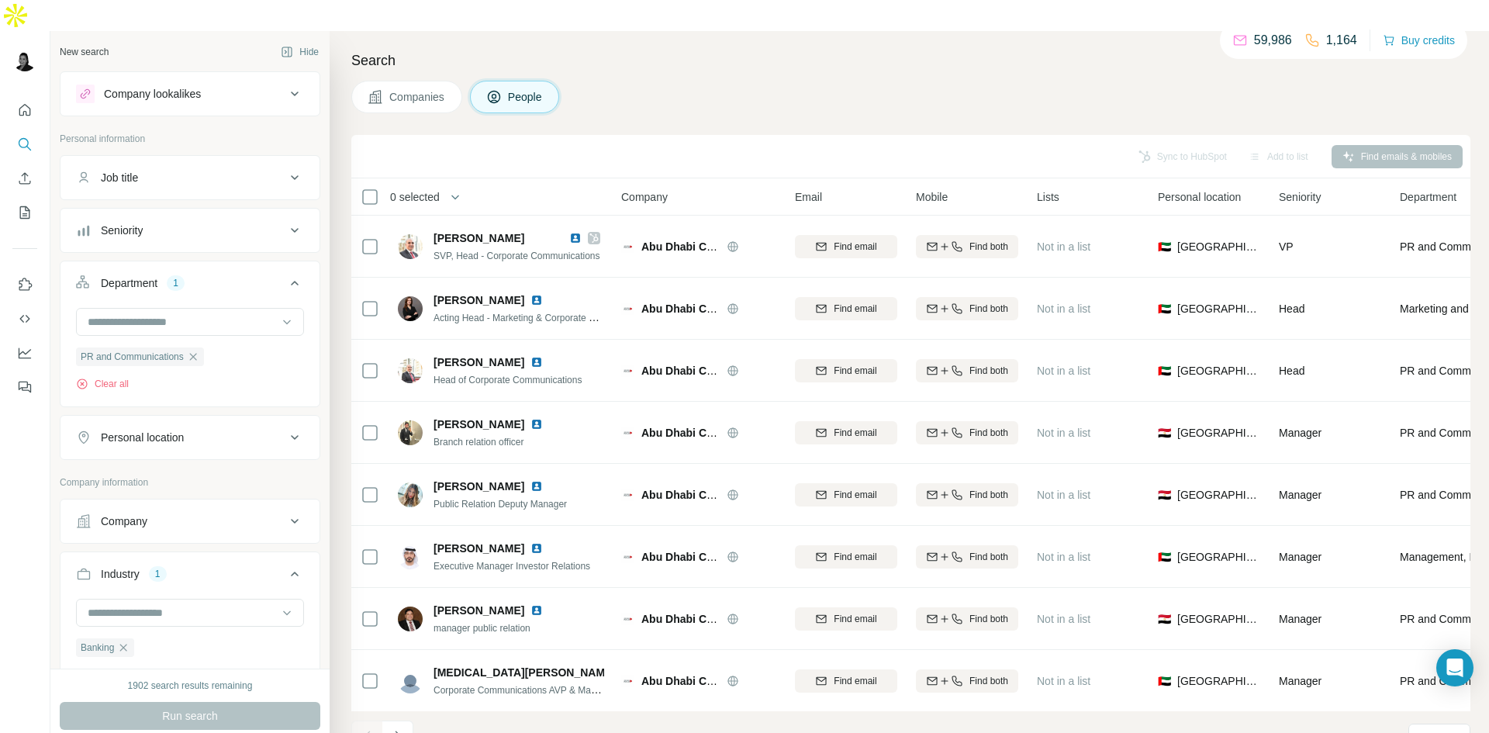
click at [510, 81] on button "People" at bounding box center [515, 97] width 90 height 33
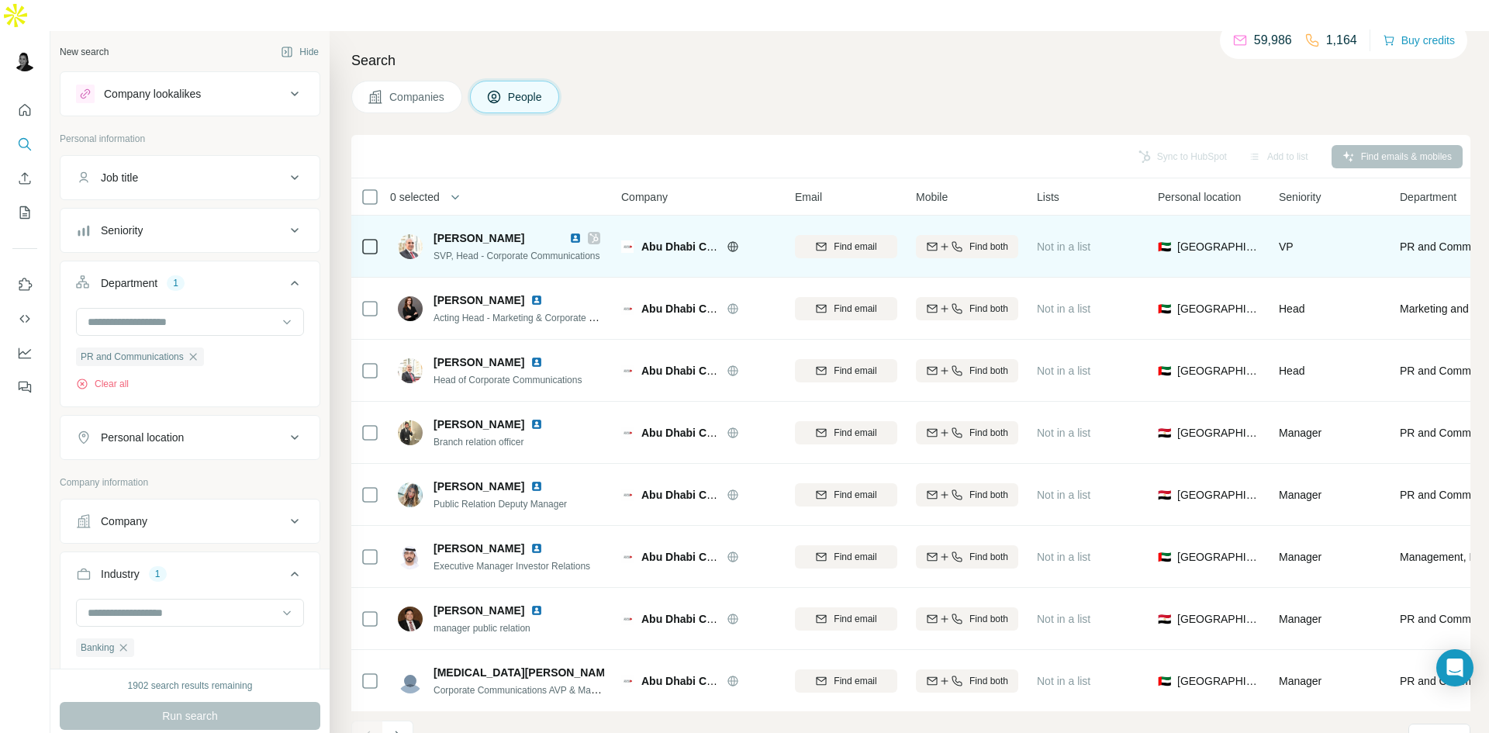
click at [577, 232] on img at bounding box center [575, 238] width 12 height 12
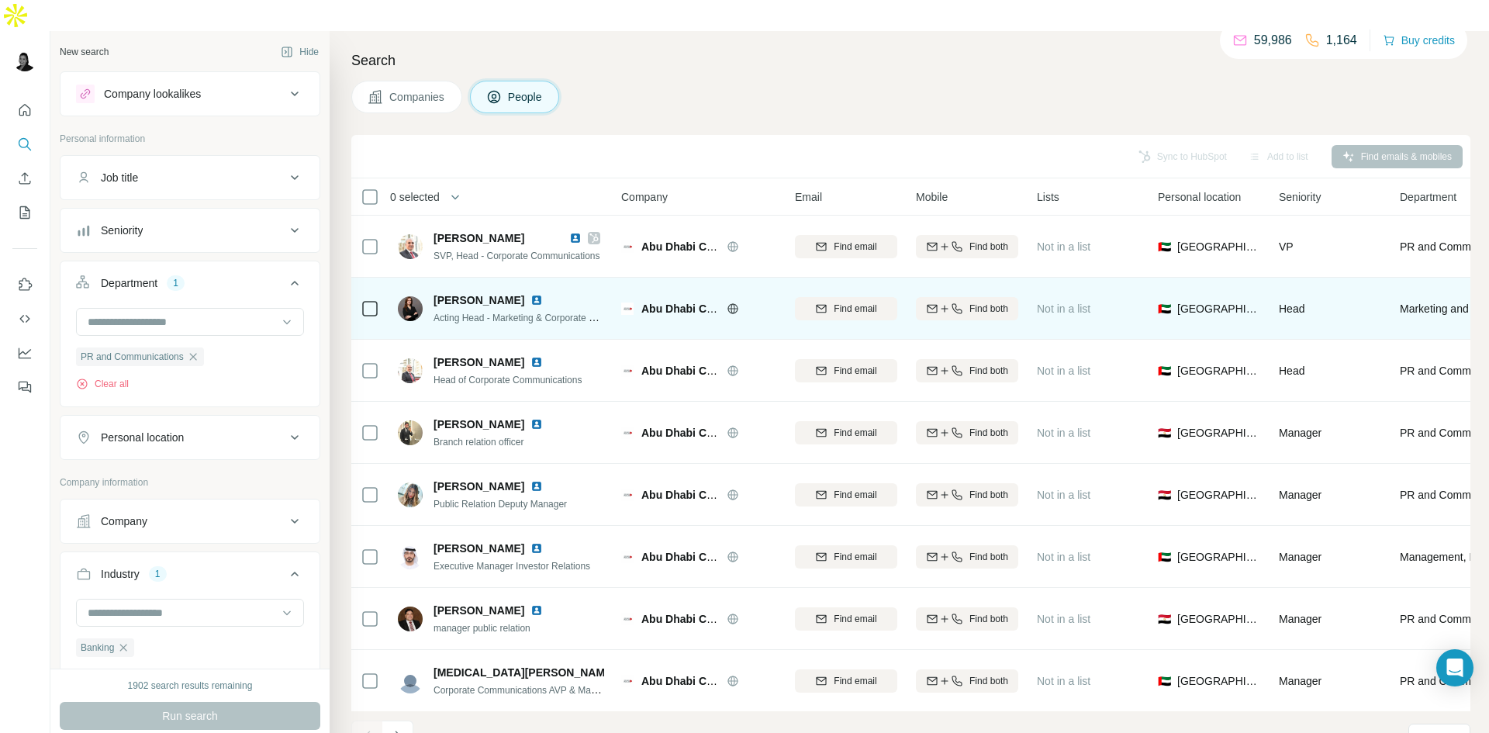
click at [531, 294] on img at bounding box center [537, 300] width 12 height 12
